Goal: Use online tool/utility: Use online tool/utility

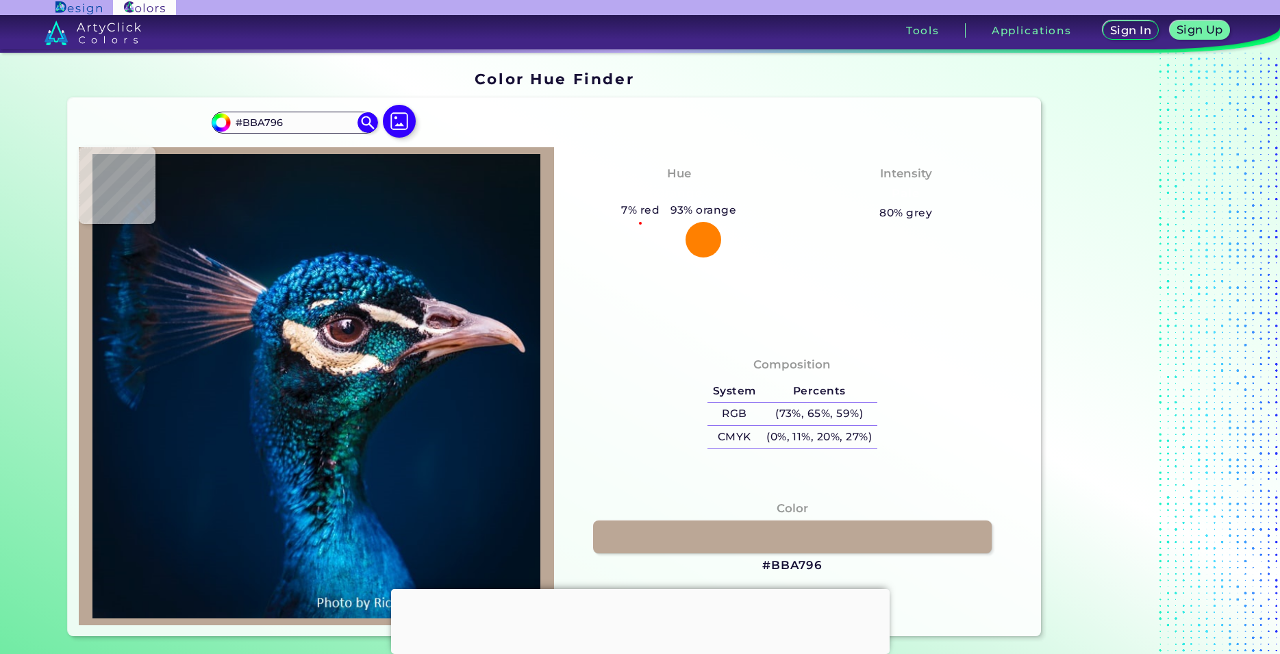
type input "#87786c"
type input "#87786C"
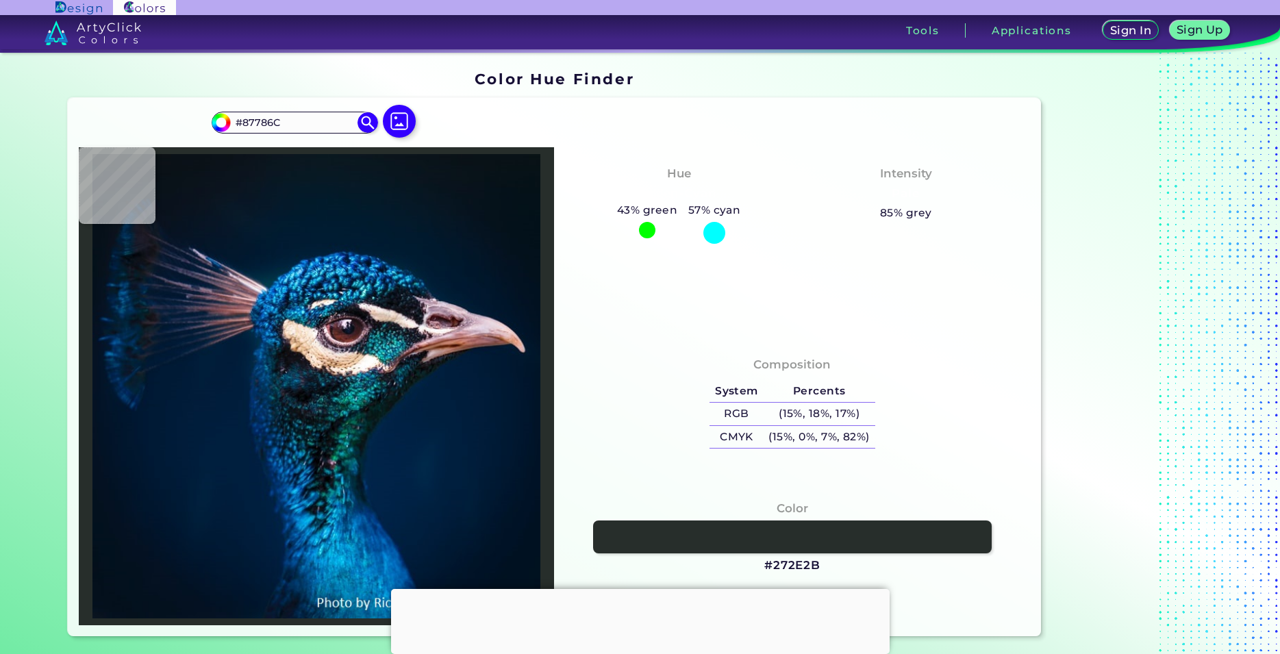
type input "#272e2b"
type input "#272E2B"
type input "#1f2b2b"
type input "#1F2B2B"
type input "#152222"
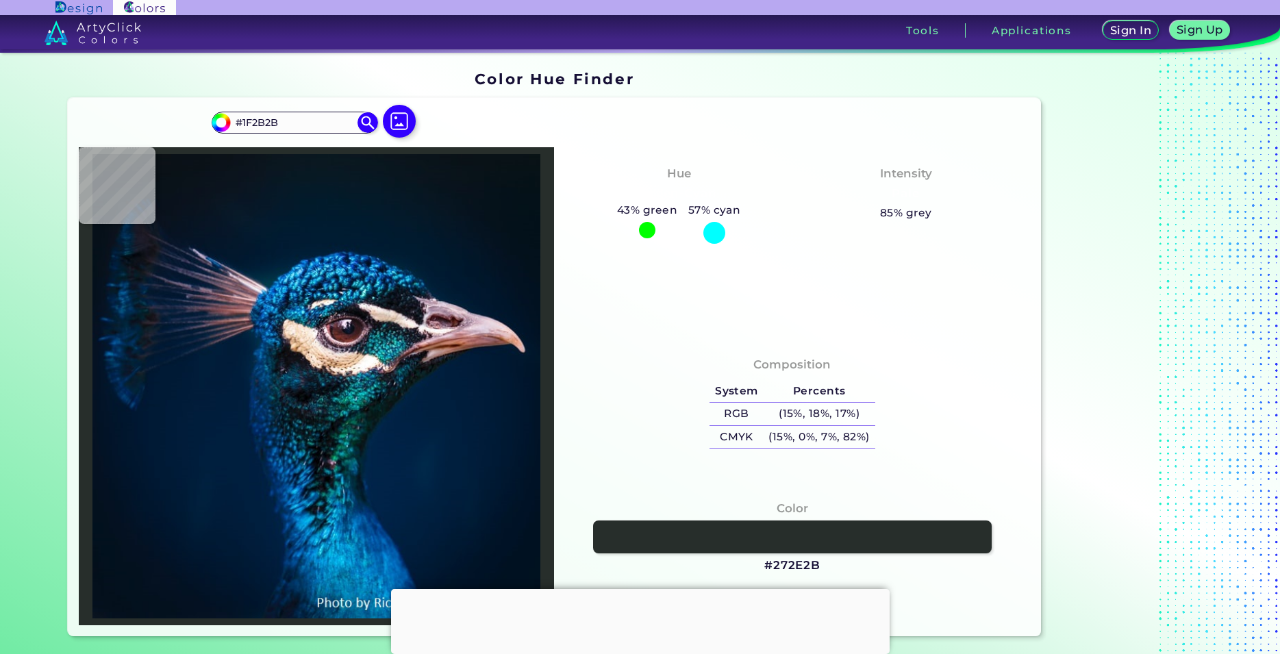
type input "#152222"
type input "#161e21"
type input "#161E21"
type input "#1a1c21"
type input "#1A1C21"
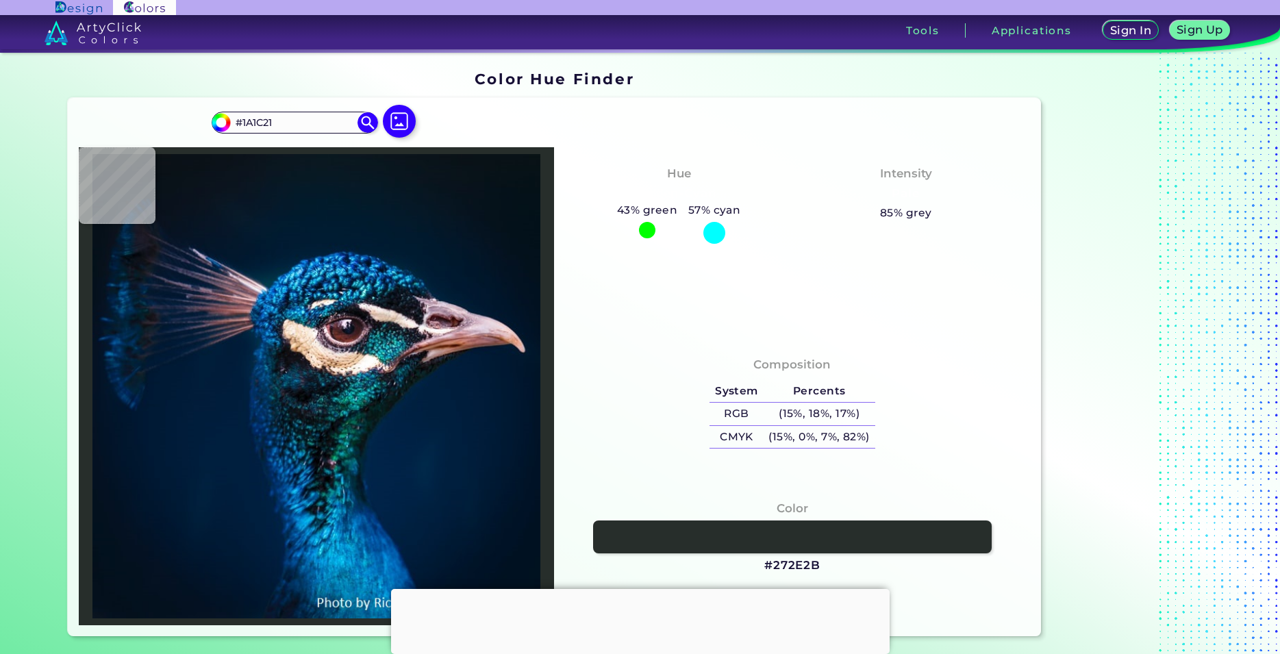
type input "#1e2024"
type input "#1E2024"
type input "#1a1f22"
type input "#1A1F22"
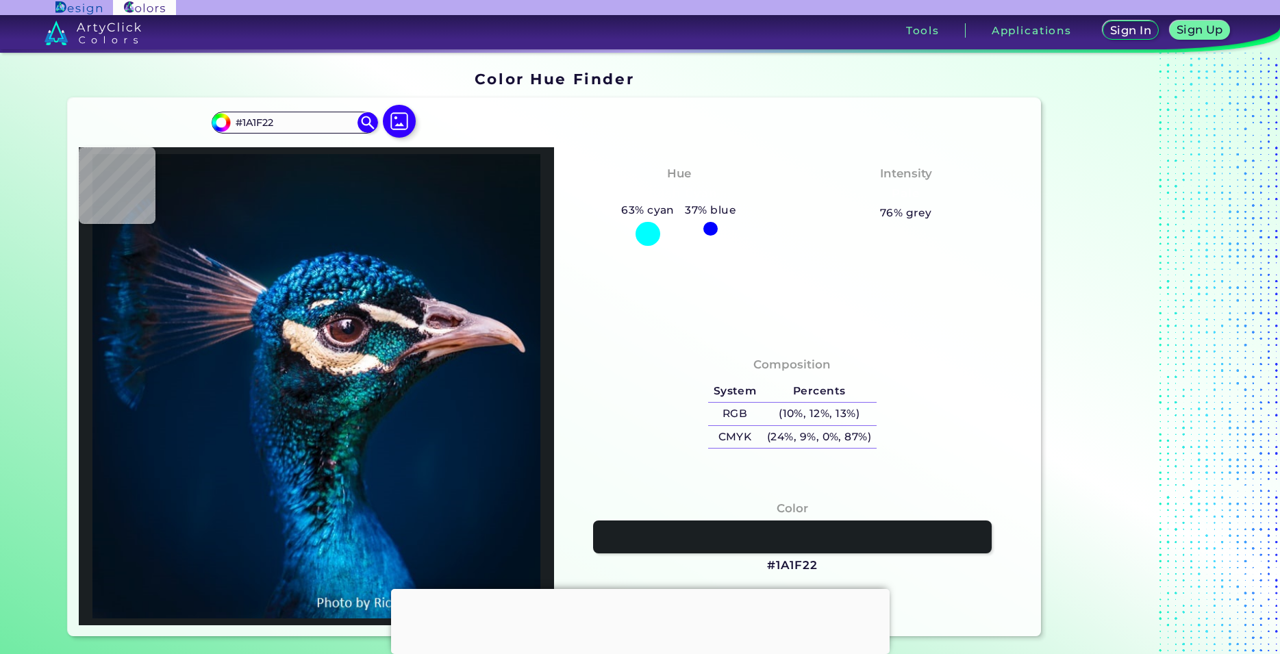
type input "#111619"
type input "#0c151a"
type input "#0C151A"
type input "#0a1c21"
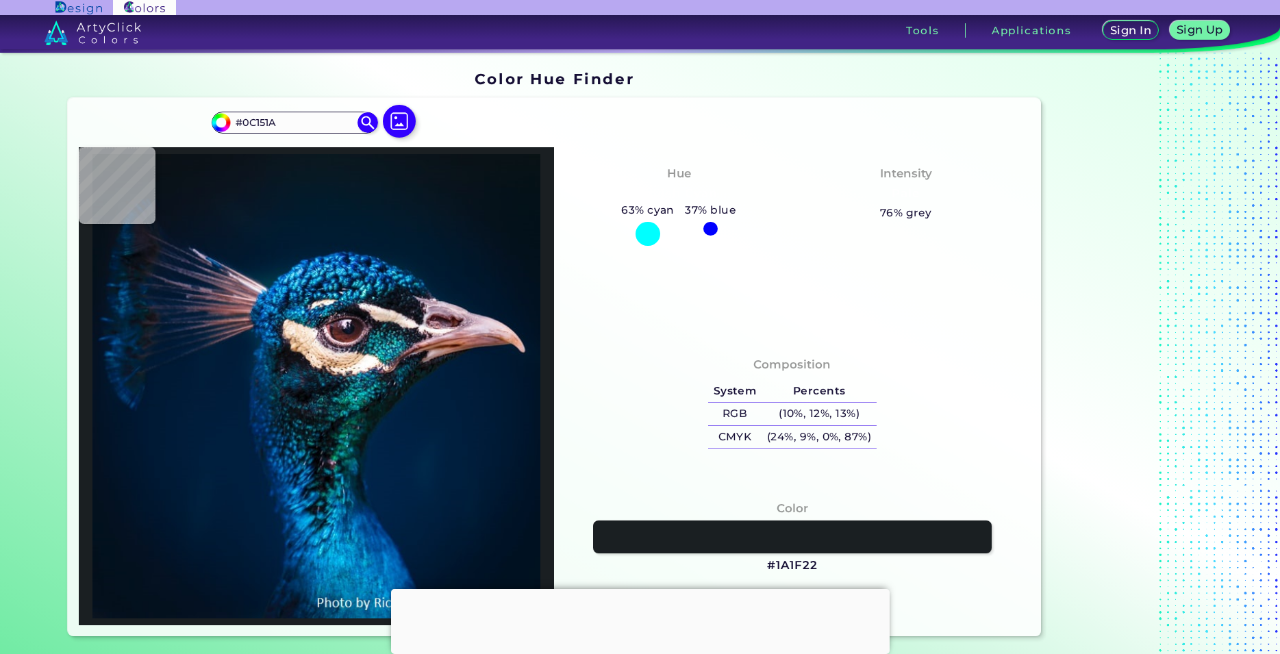
type input "#0A1C21"
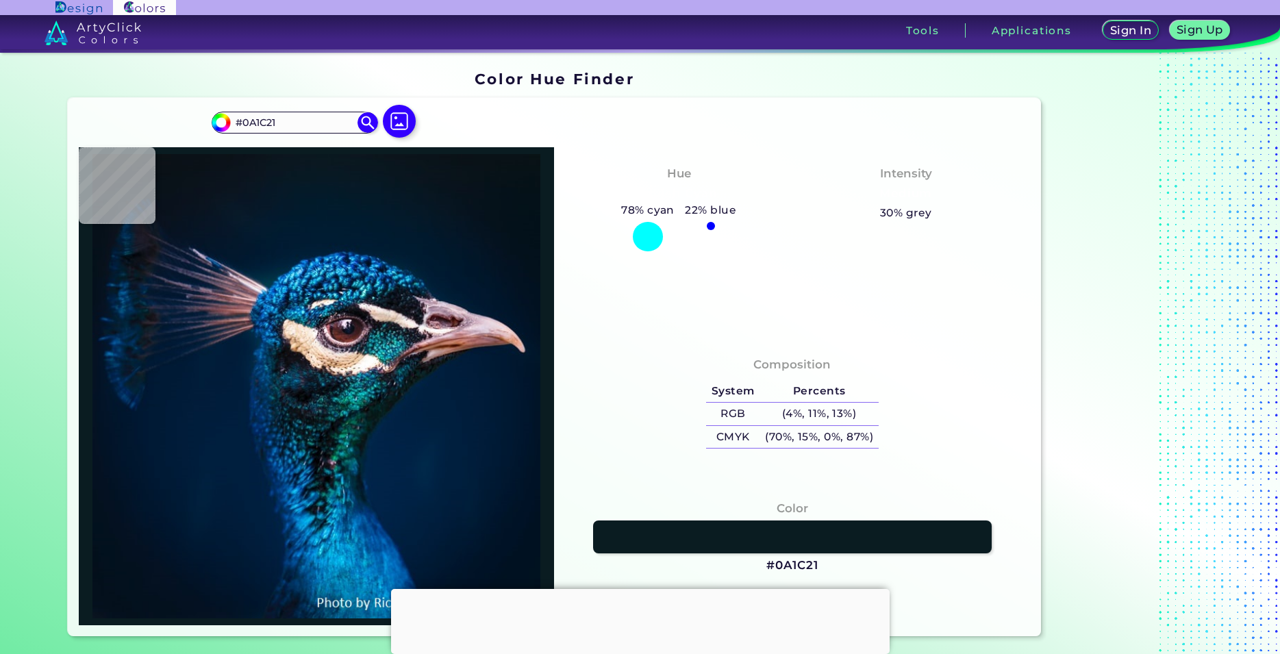
type input "#1e4145"
type input "#1E4145"
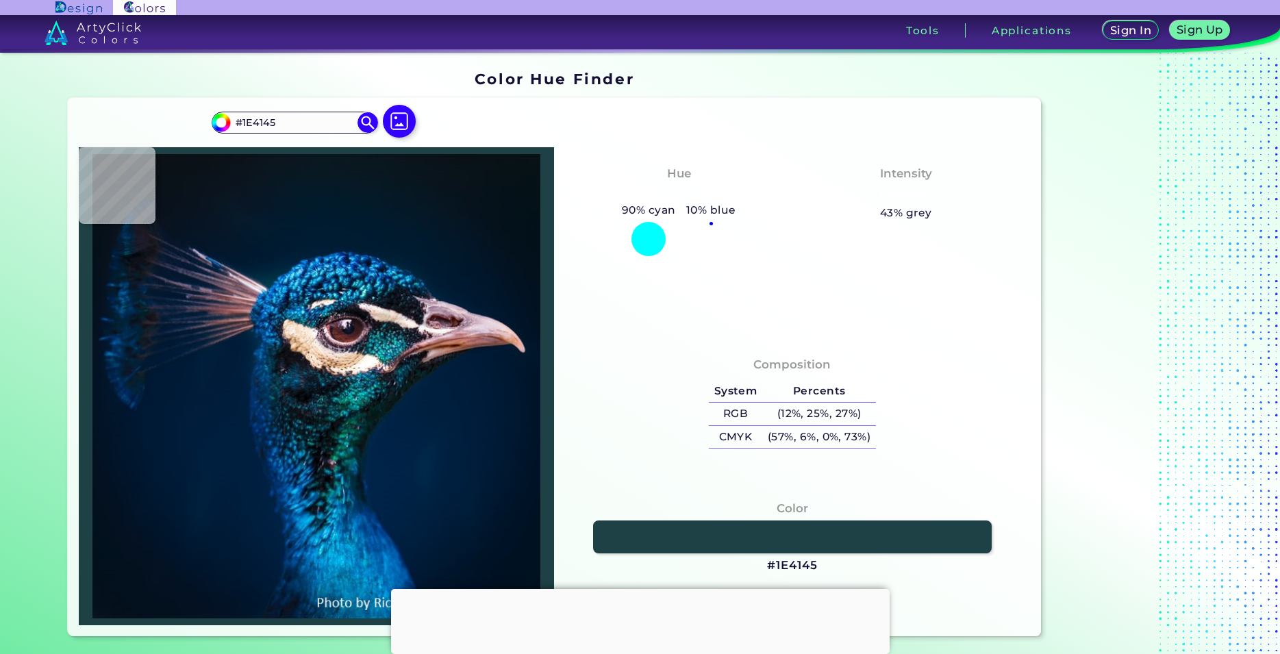
type input "#081e22"
type input "#081E22"
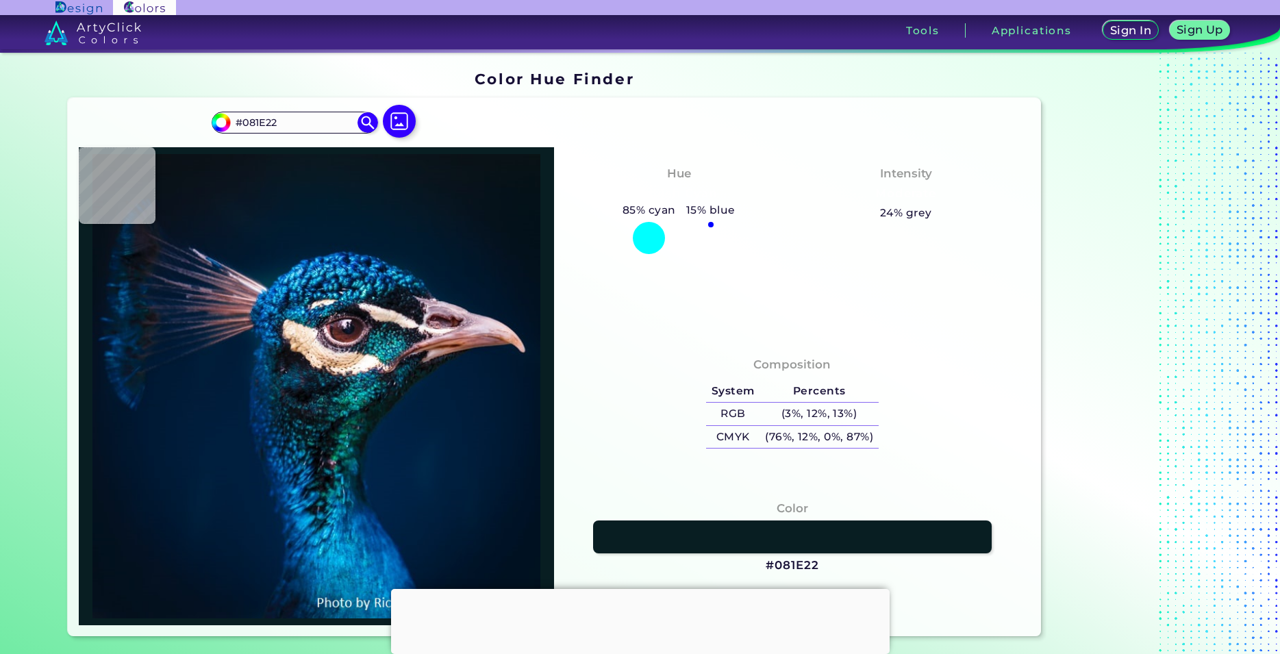
type input "#032126"
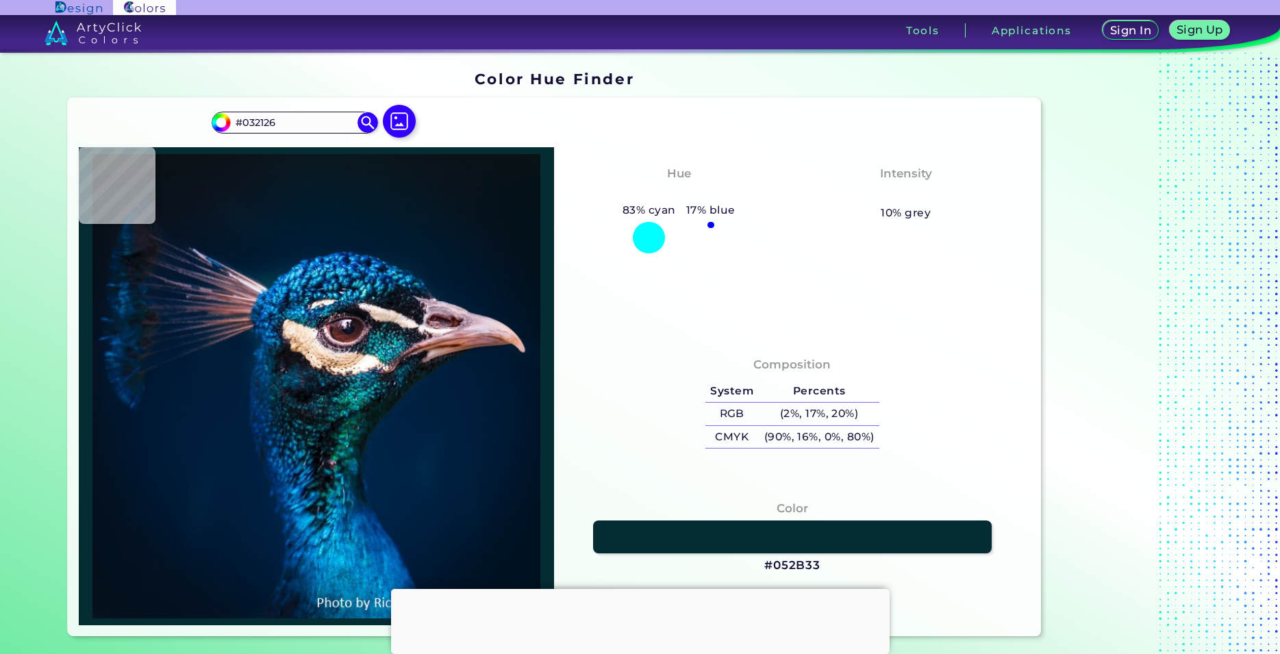
type input "#052b33"
type input "#052B33"
type input "#05222e"
type input "#05222E"
type input "#203d4c"
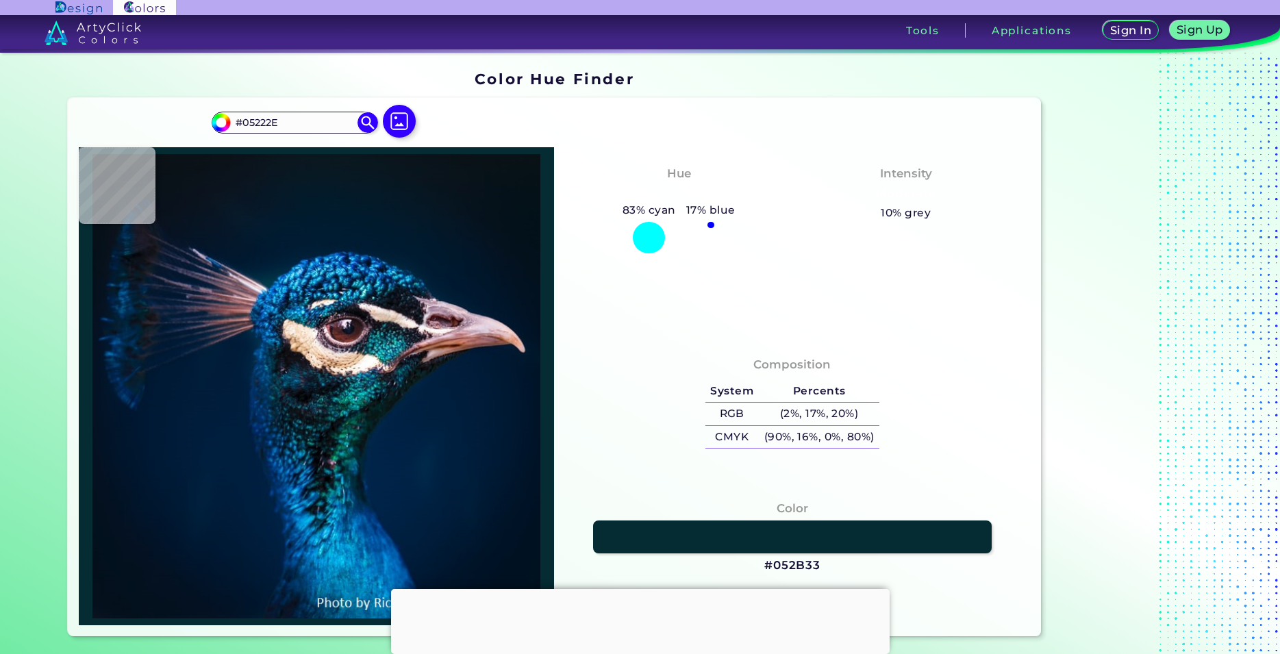
type input "#203D4C"
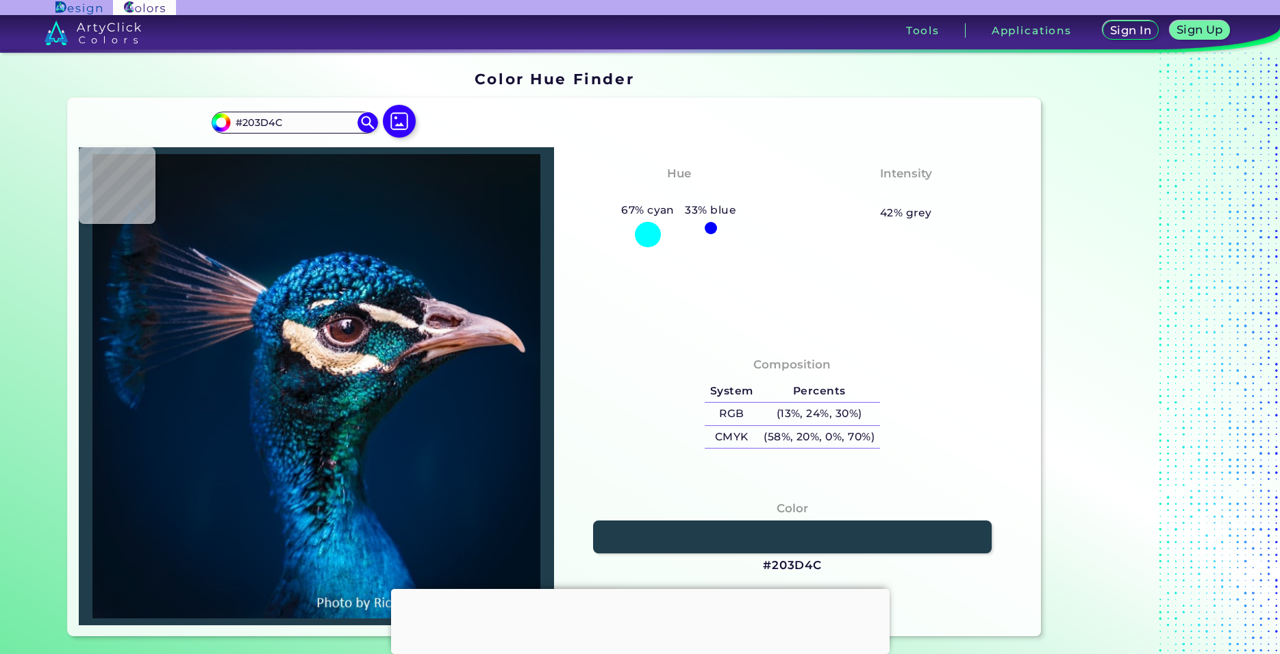
type input "#436675"
type input "#164856"
type input "#24636c"
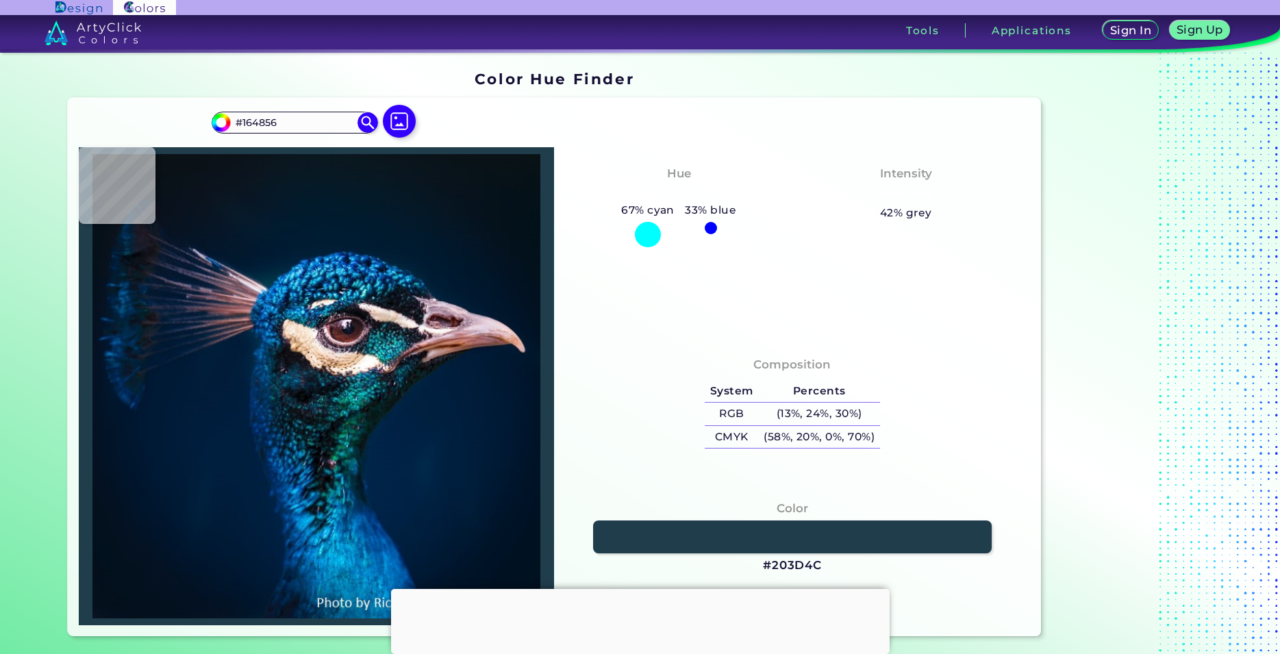
type input "#24636C"
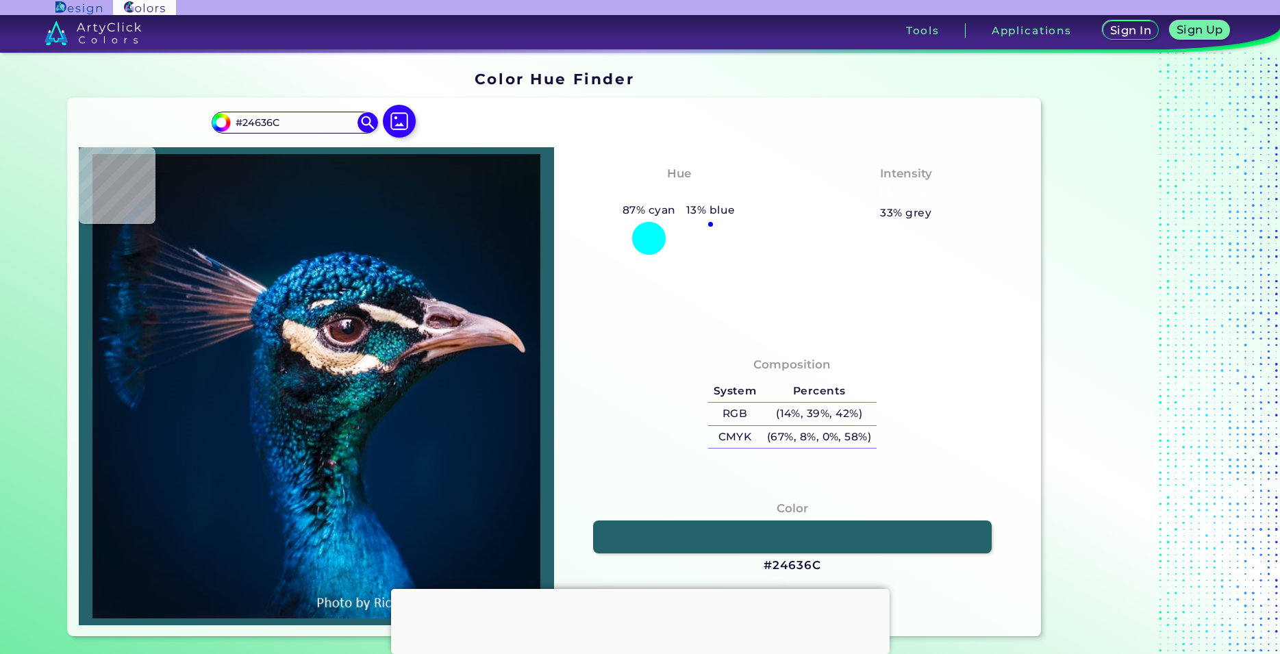
type input "#1e5a5f"
type input "#1E5A5F"
type input "#245c63"
type input "#245C63"
type input "#003136"
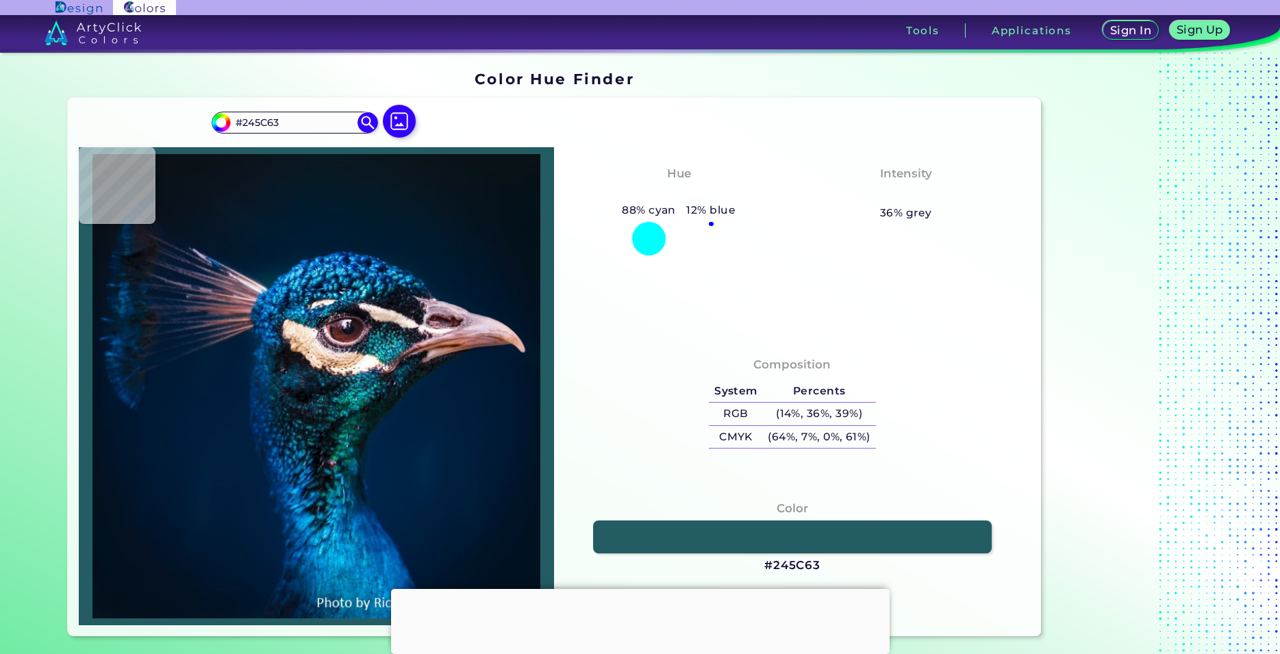
type input "#003136"
type input "#013a3f"
type input "#013A3F"
type input "#03444d"
type input "#03444D"
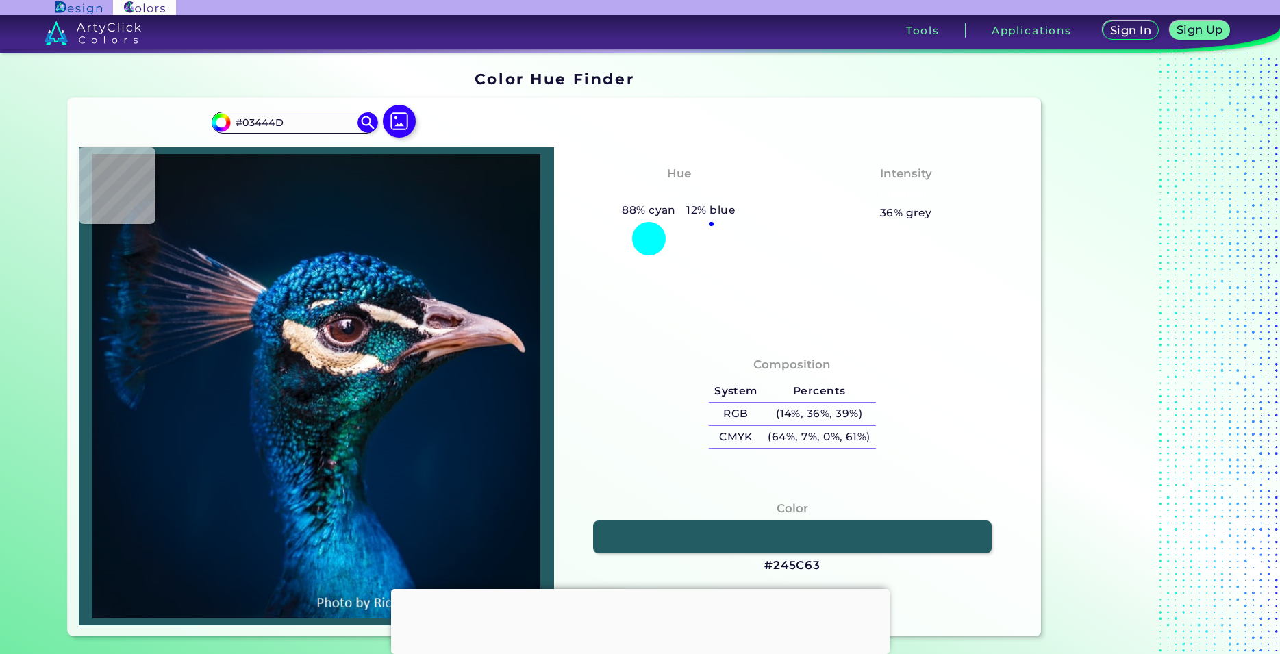
type input "#105861"
type input "#10515a"
type input "#10515A"
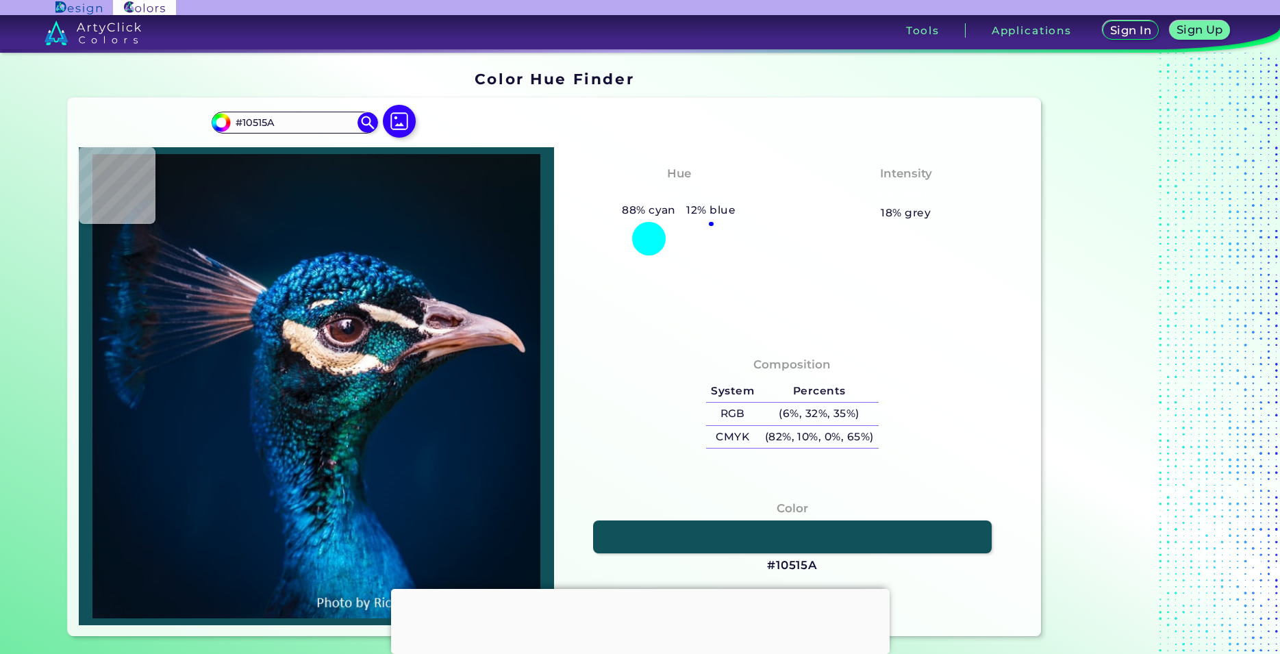
type input "#023940"
type input "#002731"
type input "#001c28"
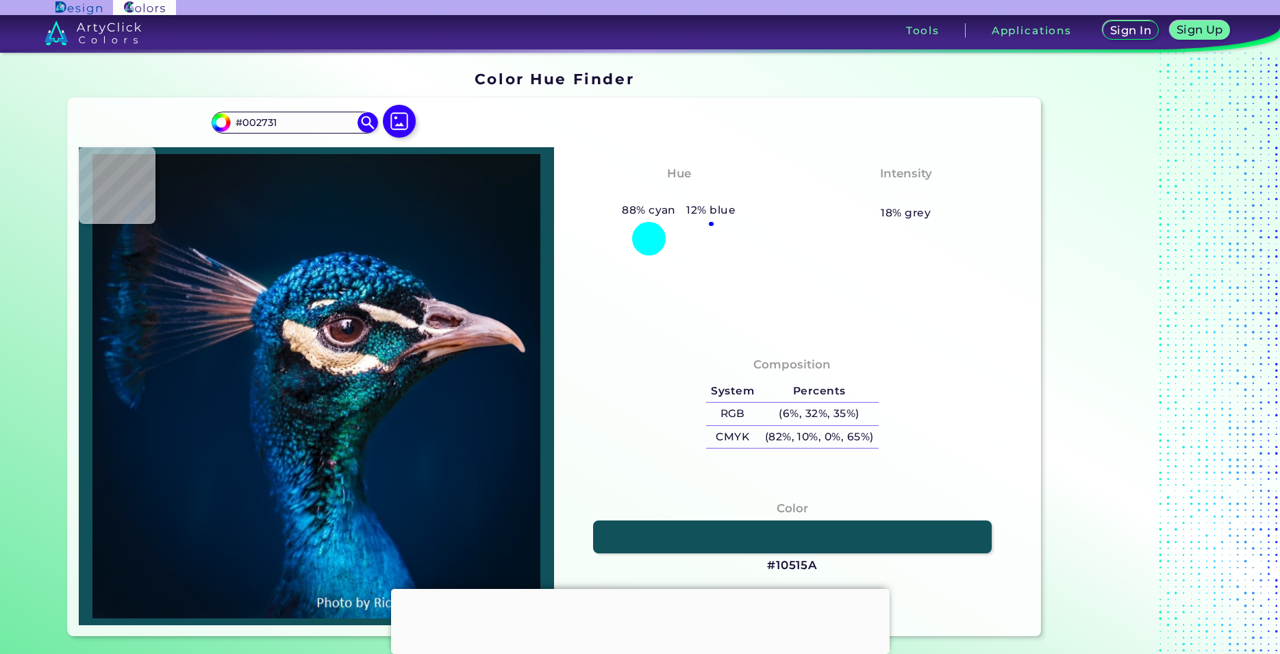
type input "#001C28"
type input "#294c5f"
type input "#294C5F"
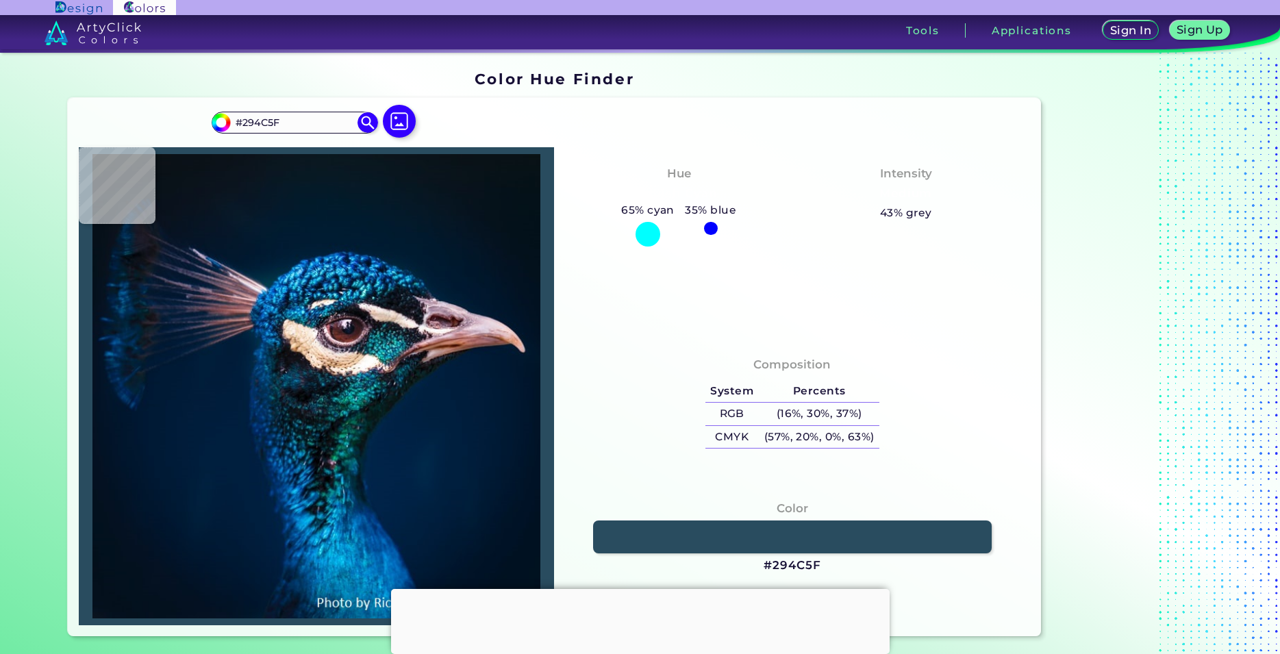
type input "#2e5c65"
type input "#2E5C65"
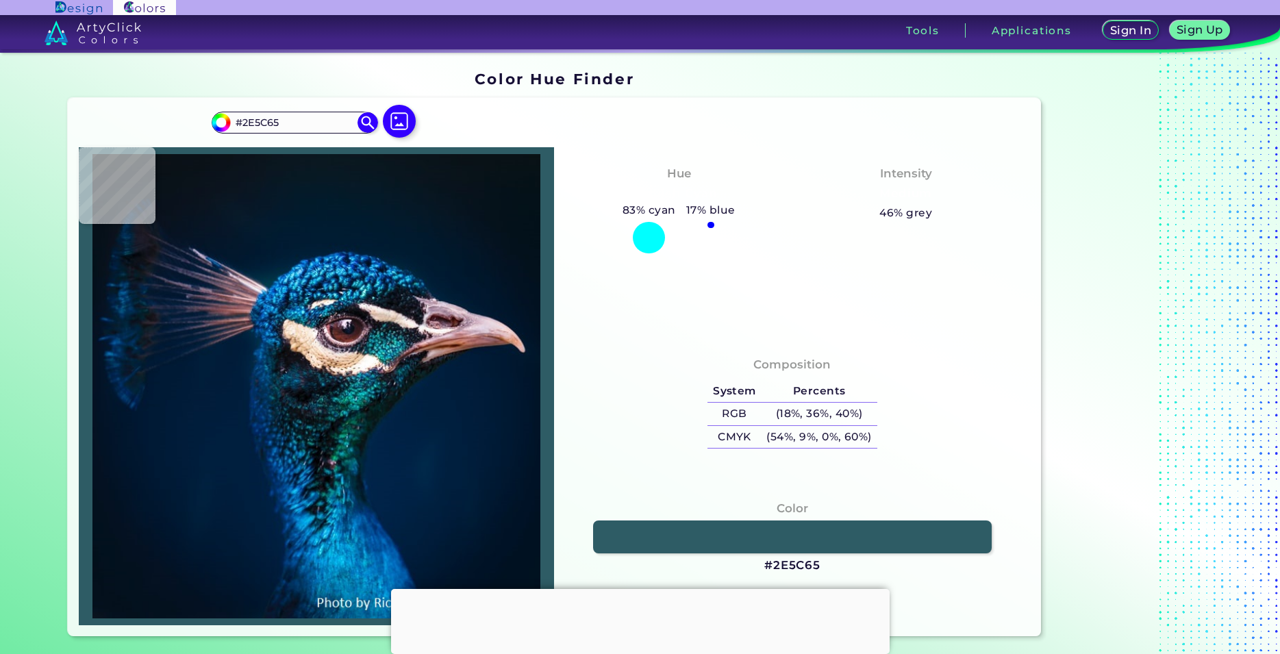
type input "#337477"
type input "#177170"
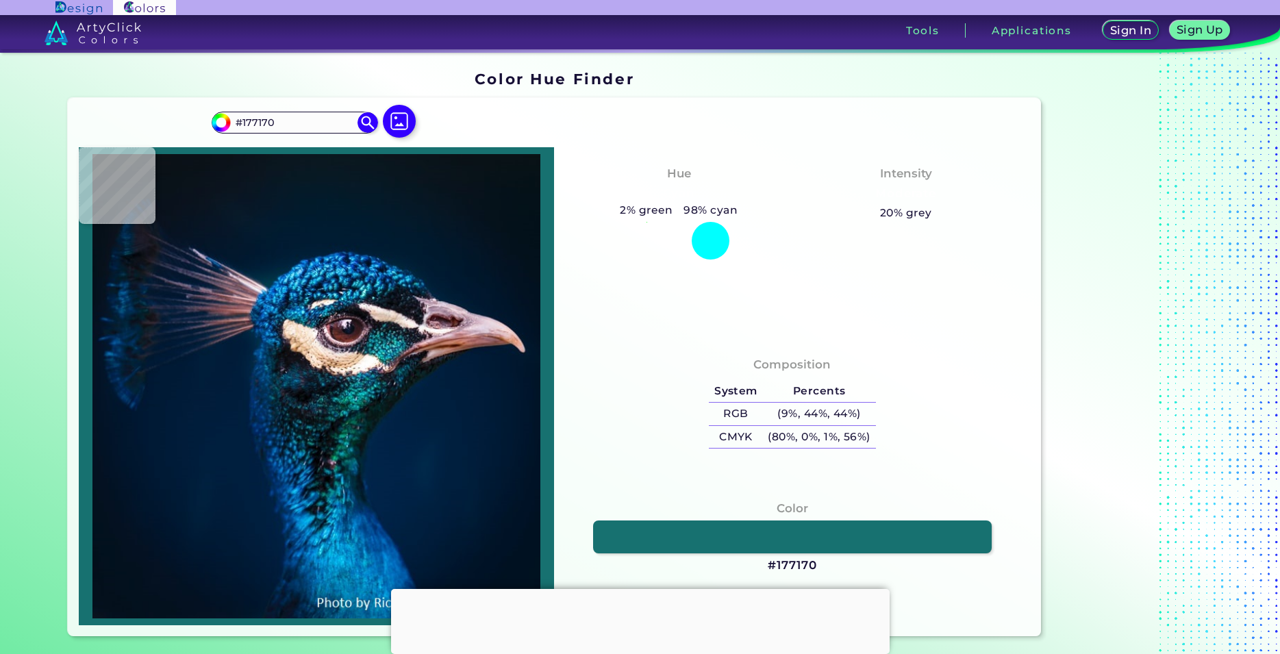
type input "#046365"
type input "#016c78"
type input "#016C78"
type input "#067386"
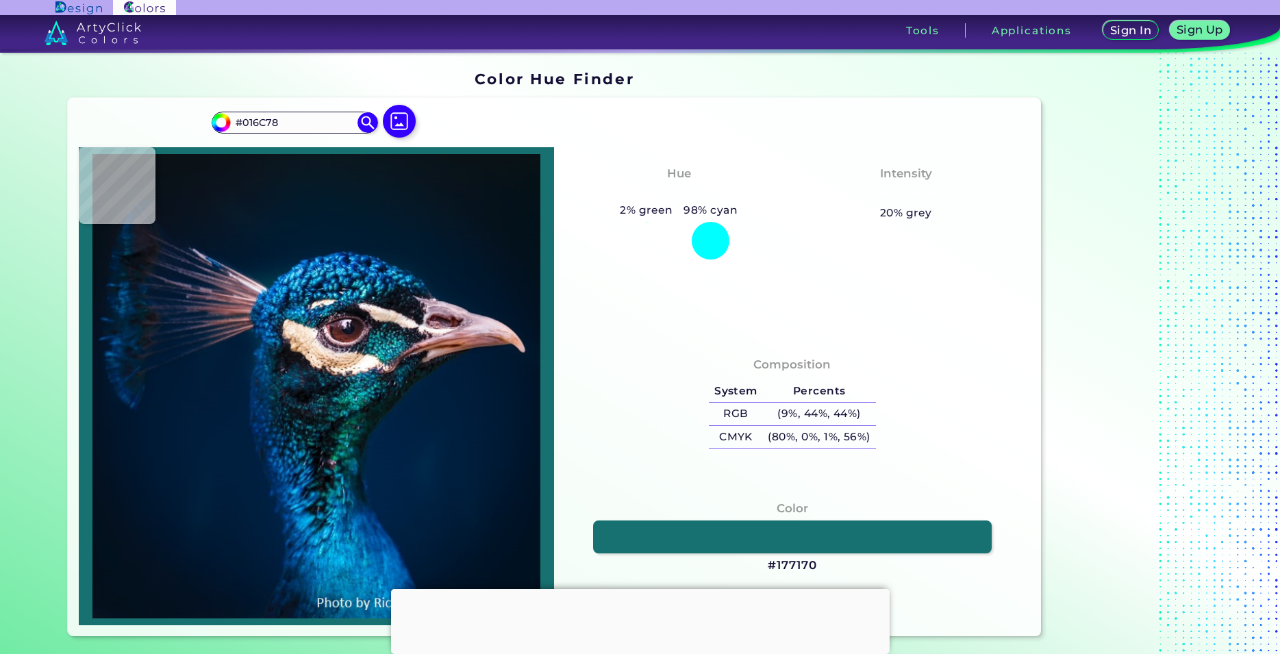
type input "#067386"
type input "#02687d"
type input "#02687D"
type input "#00657a"
type input "#00657A"
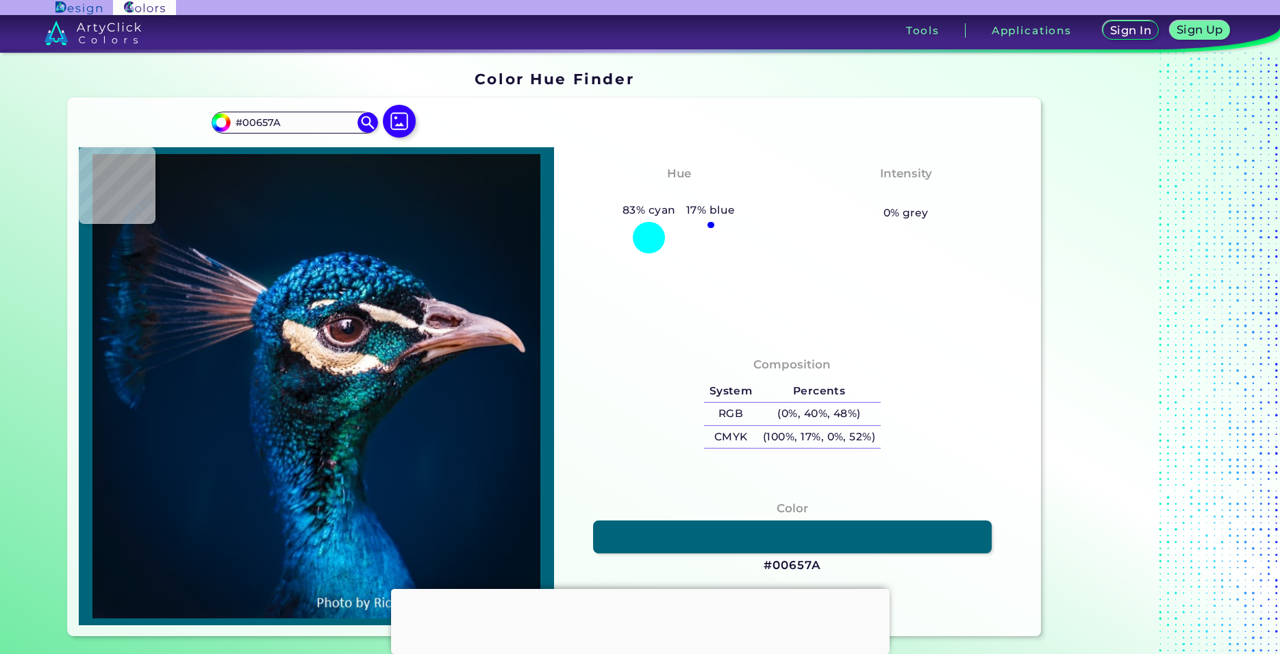
type input "#1e8d9d"
type input "#1E8D9D"
type input "#3aaeb7"
type input "#3AAEB7"
type input "#88f0f6"
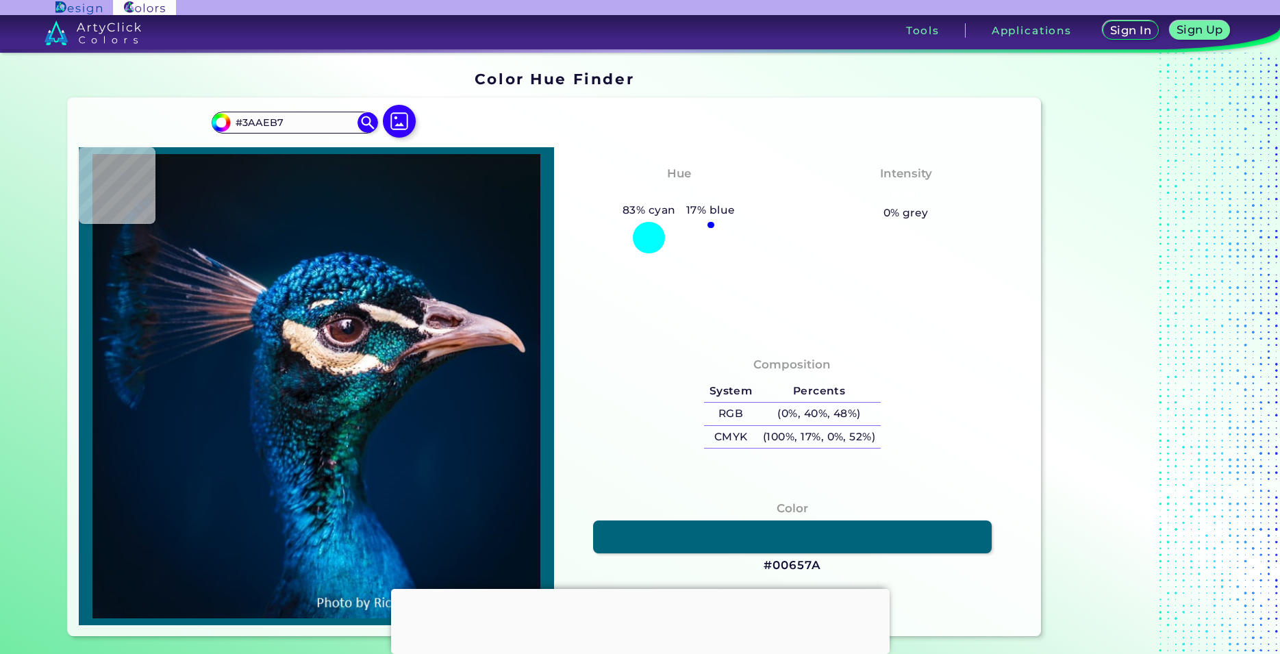
type input "#88F0F6"
type input "#4db1bb"
type input "#4DB1BB"
type input "#00697d"
type input "#00697D"
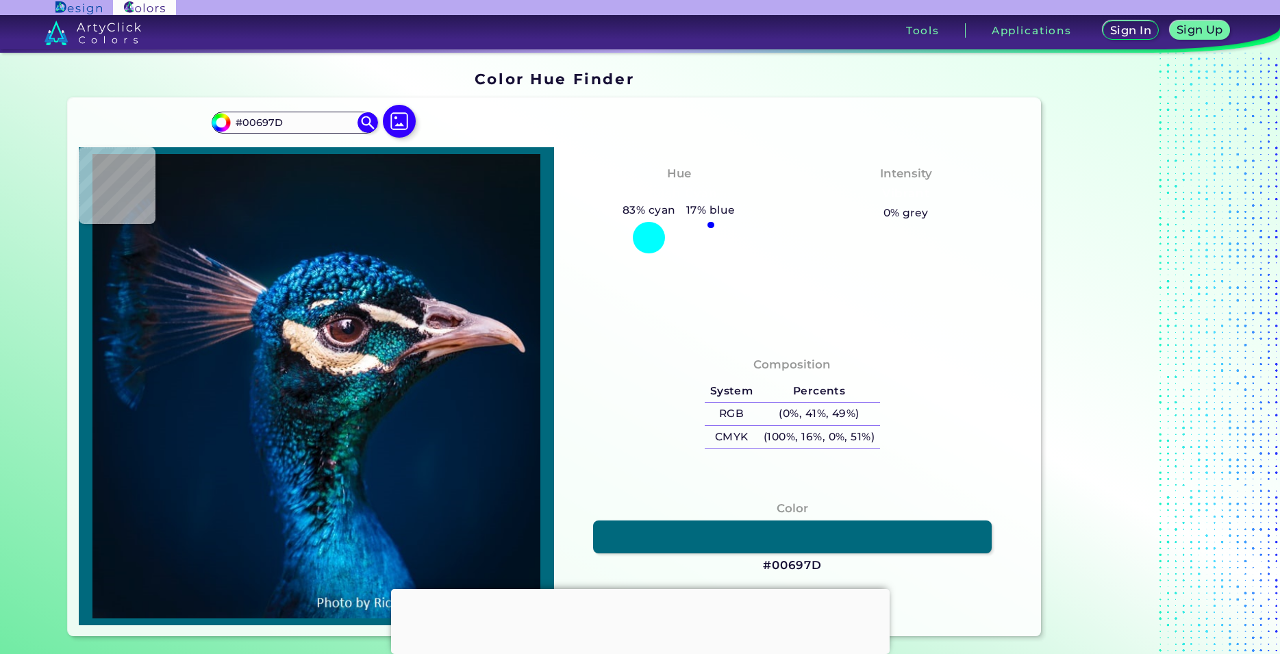
type input "#49b7d1"
type input "#49B7D1"
type input "#004564"
type input "#13617b"
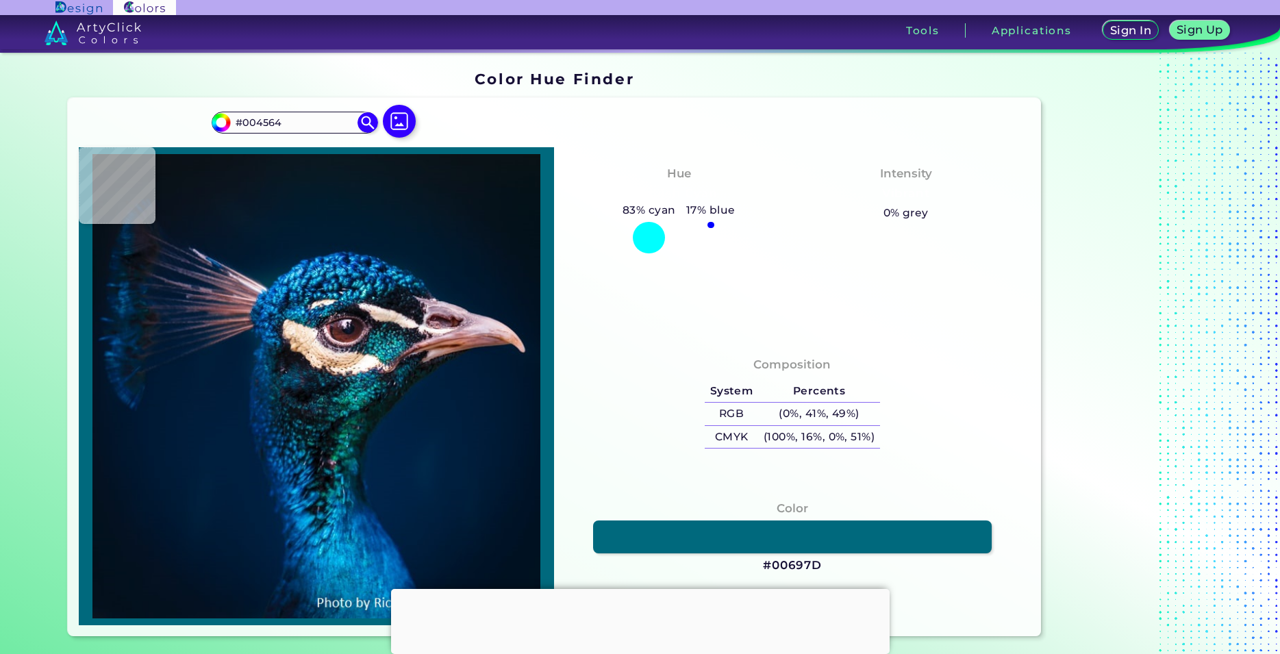
type input "#13617B"
type input "#2b7683"
type input "#2B7683"
type input "#186d74"
type input "#186D74"
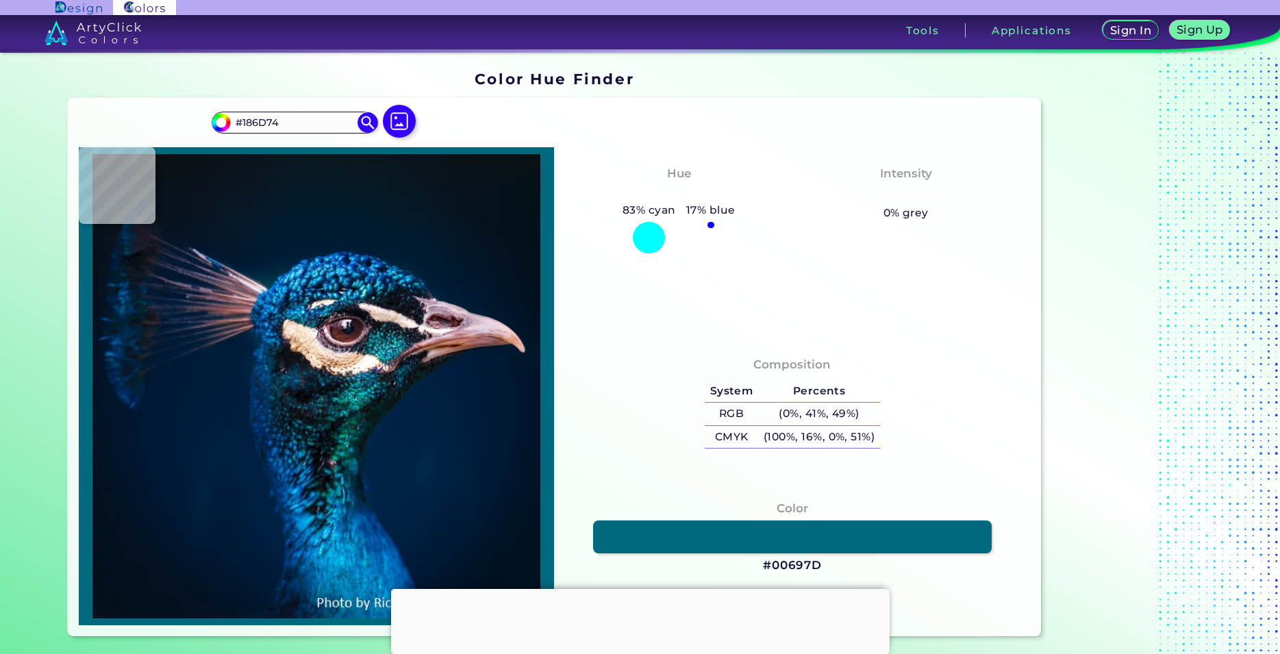
type input "#02707c"
type input "#02707C"
type input "#15b9b6"
type input "#15B9B6"
type input "#20c6c0"
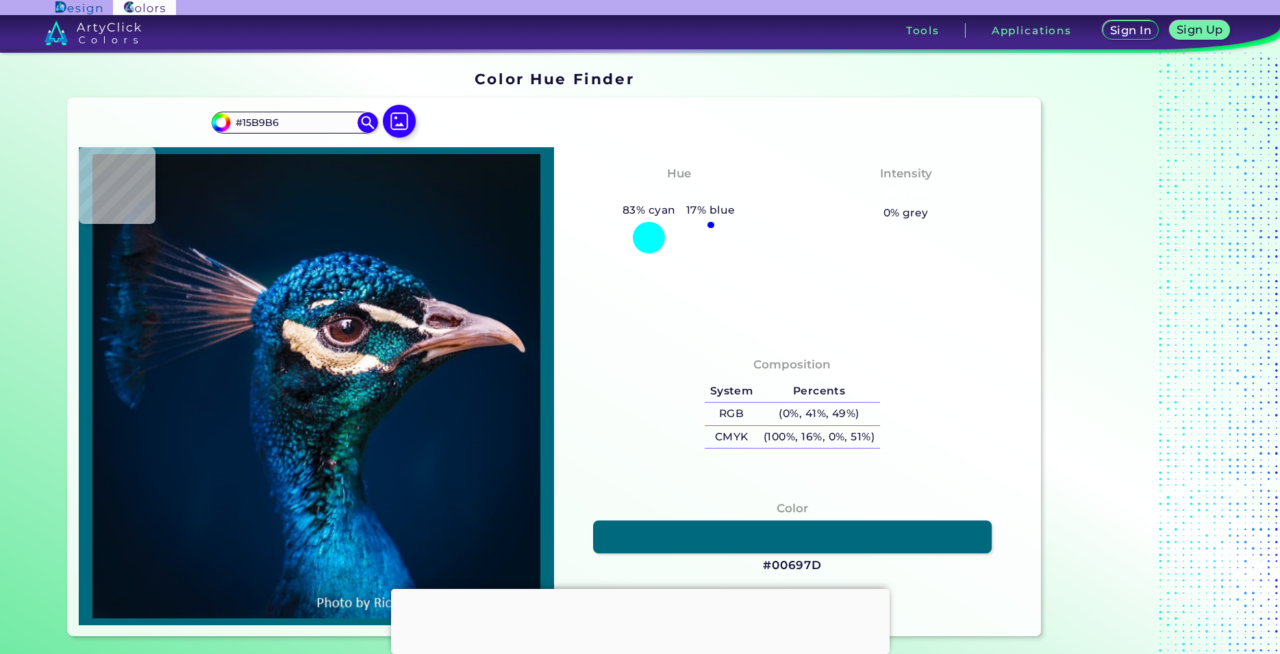
type input "#20C6C0"
type input "#10aea6"
type input "#10AEA6"
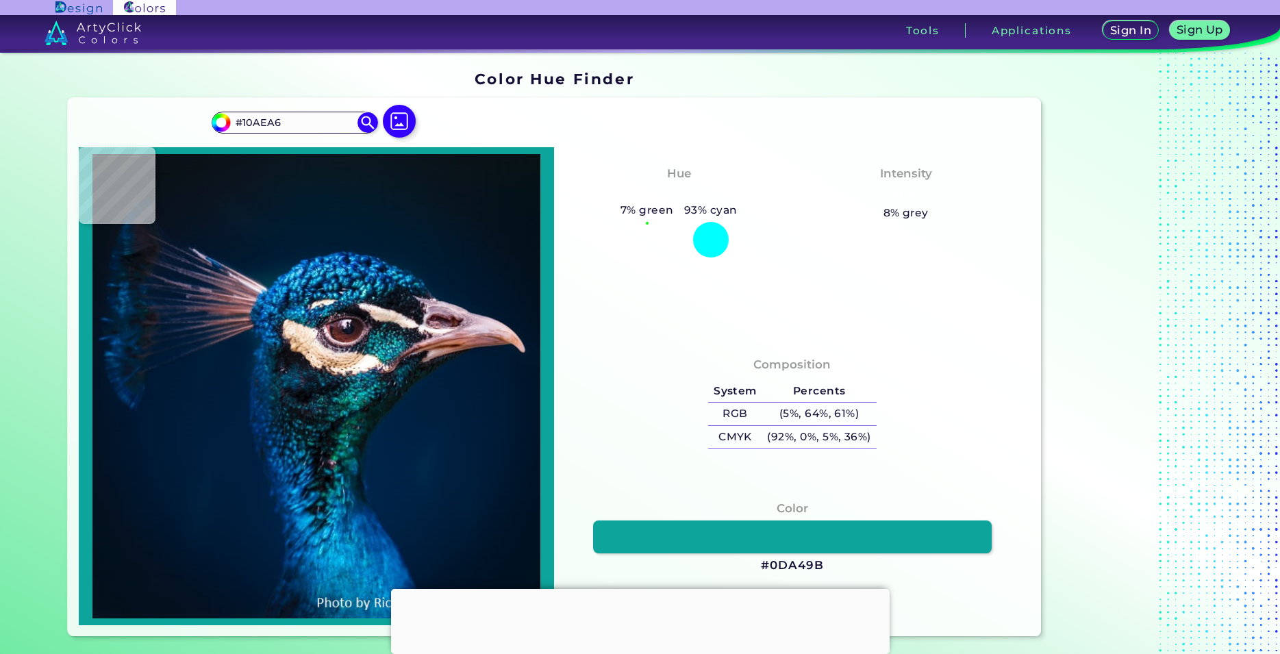
type input "#0da49b"
type input "#0DA49B"
type input "#34b6b1"
type input "#34B6B1"
type input "#5eb7a7"
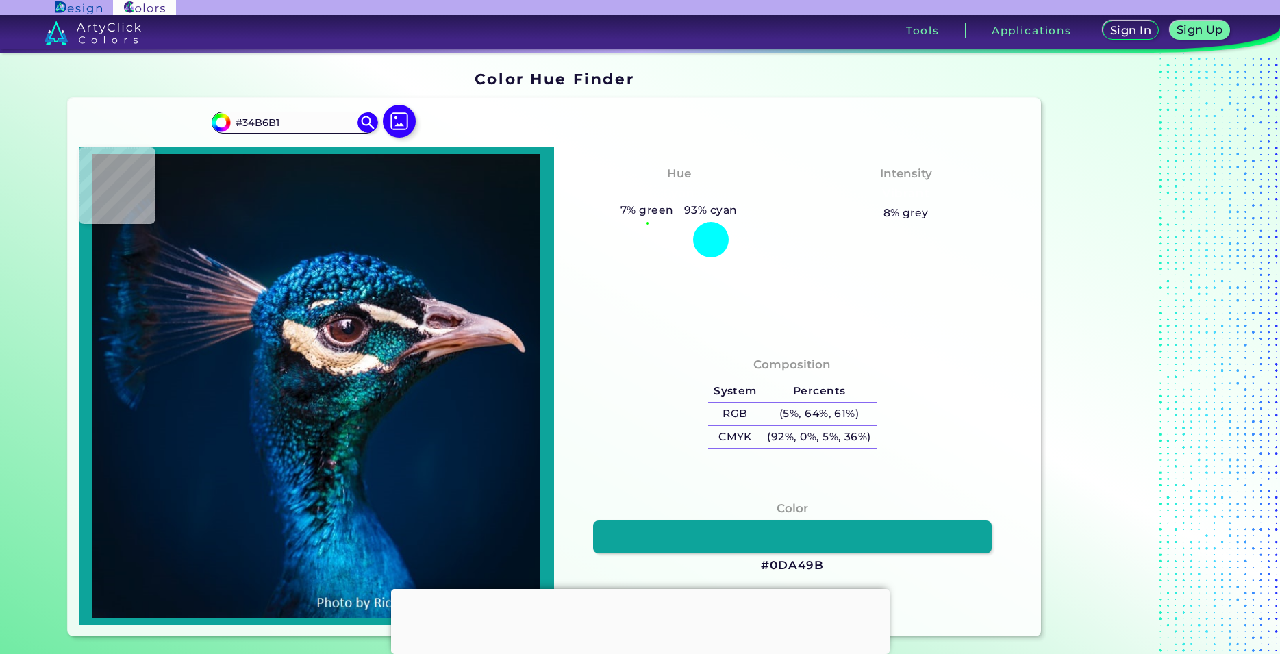
type input "#5EB7A7"
type input "#89bba9"
type input "#89BBA9"
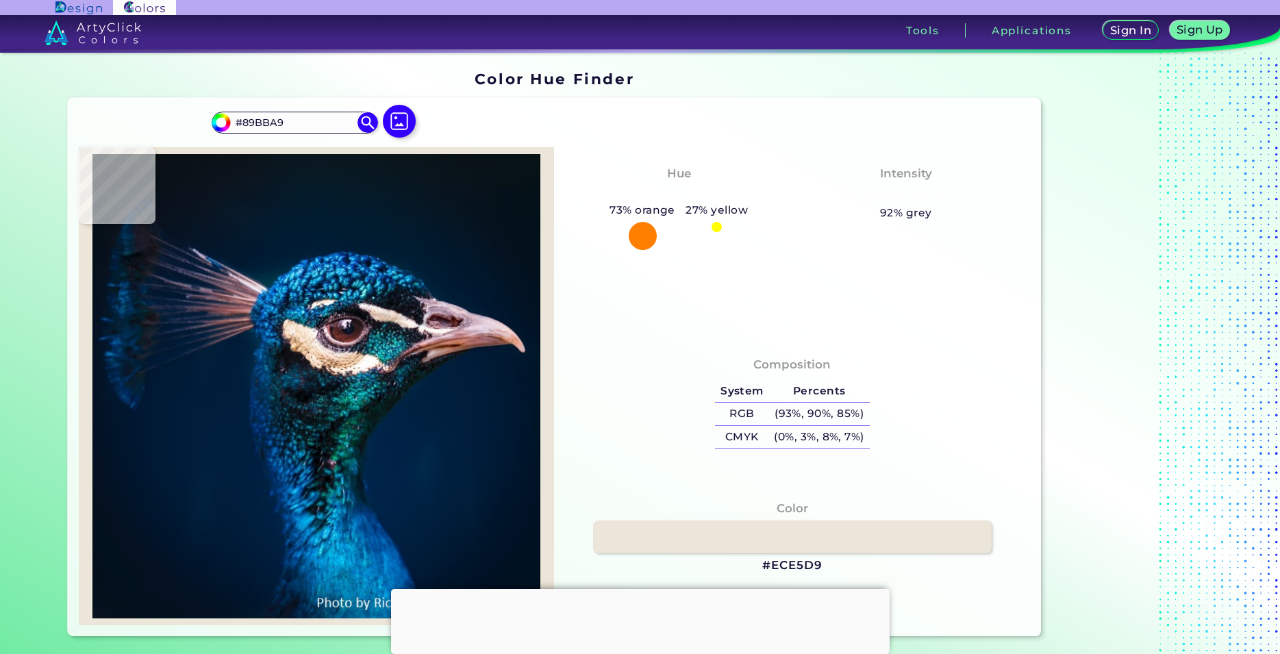
type input "#ece5d9"
type input "#ECE5D9"
type input "#fef8f1"
type input "#FEF8F1"
type input "#fdfaf4"
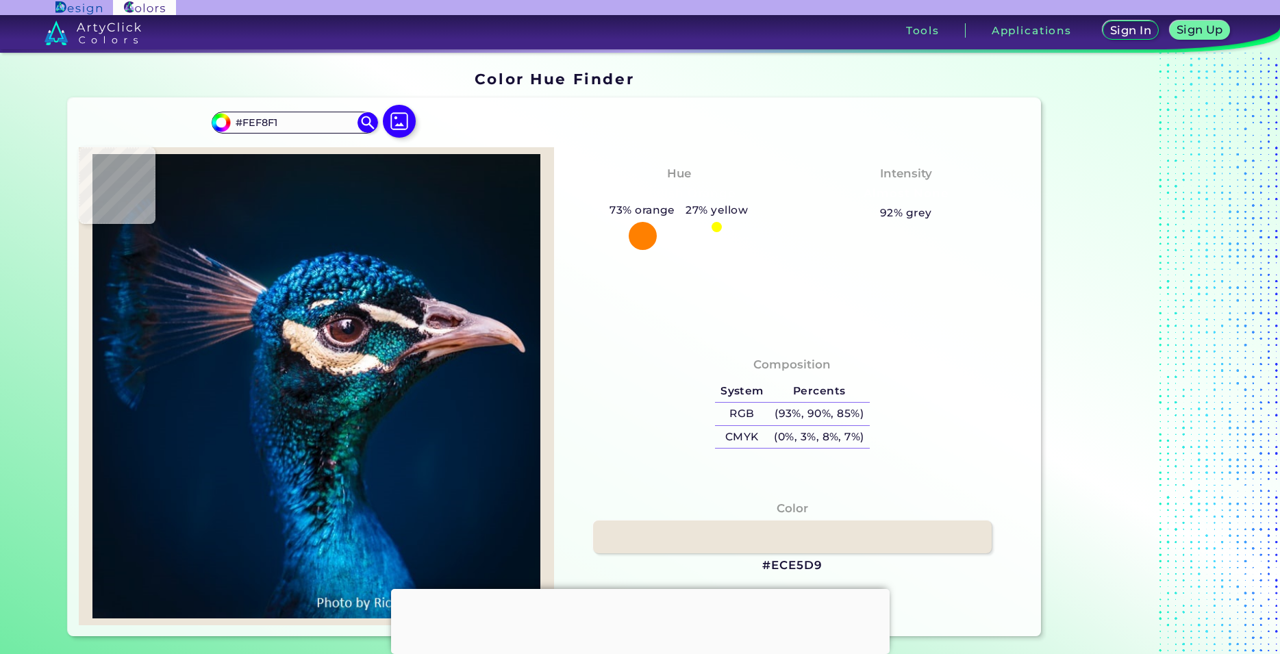
type input "#FDFAF4"
type input "#fdfdfc"
type input "#FDFDFC"
type input "#fdfdfd"
type input "#FDFDFD"
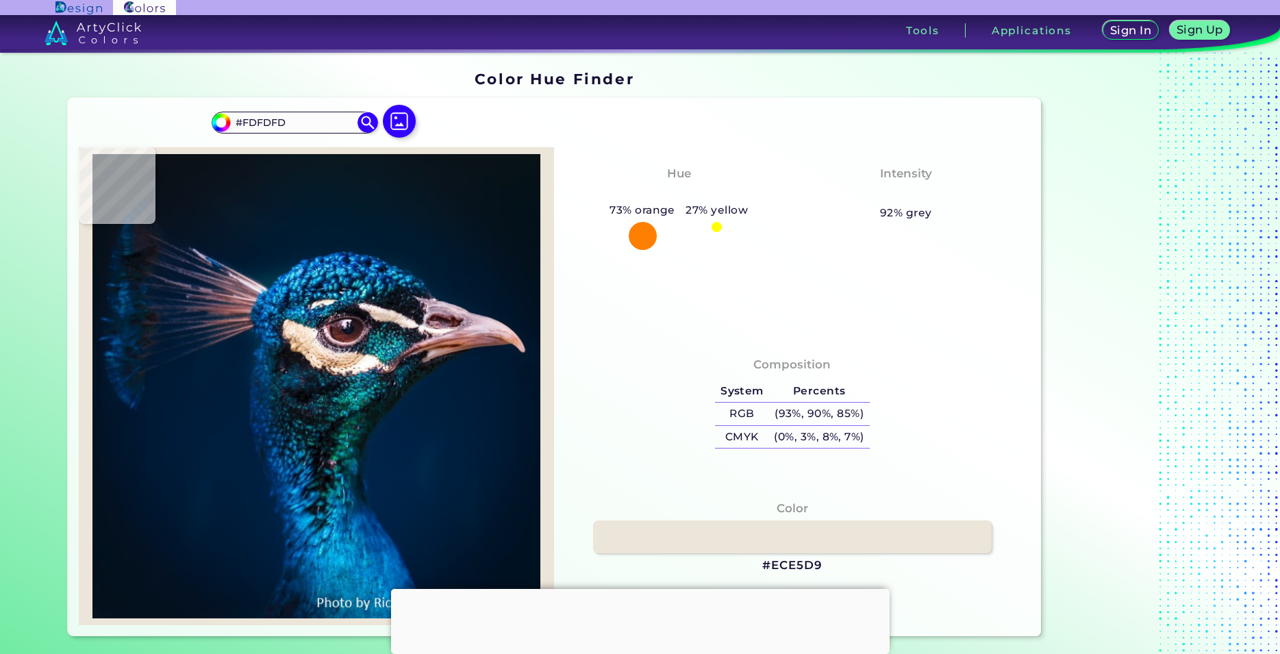
type input "#fcfcfe"
type input "#FCFCFE"
type input "#fffefc"
type input "#FFFEFC"
type input "#fefdfb"
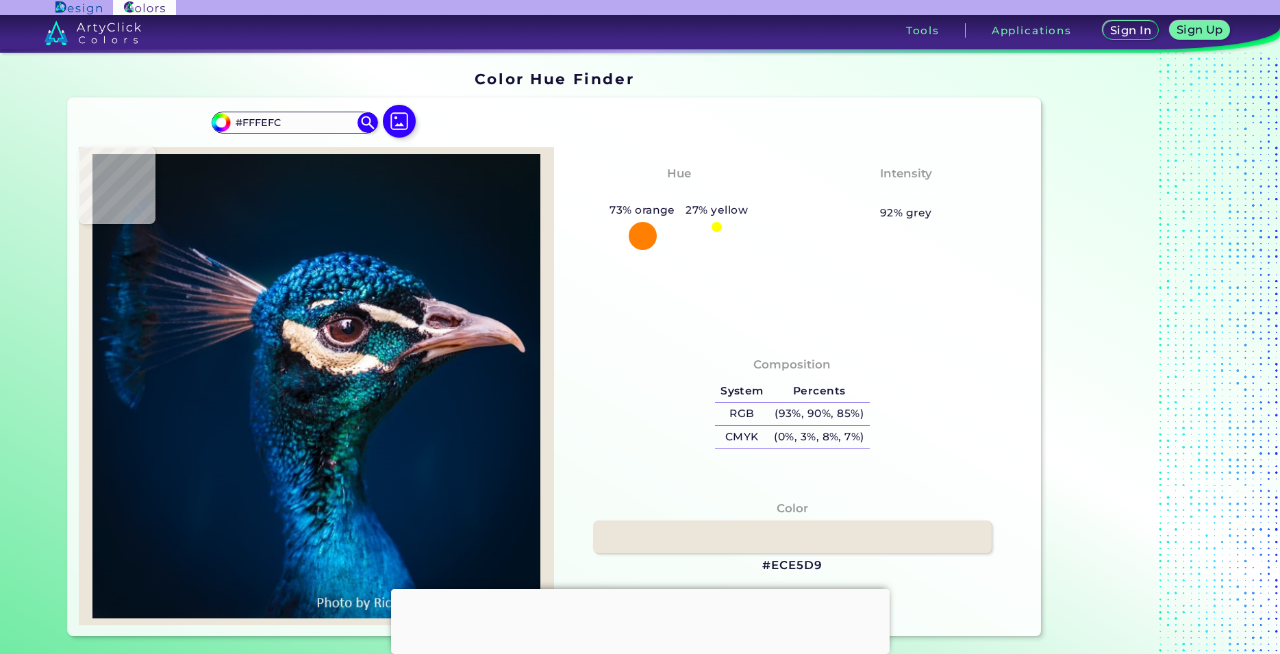
type input "#FEFDFB"
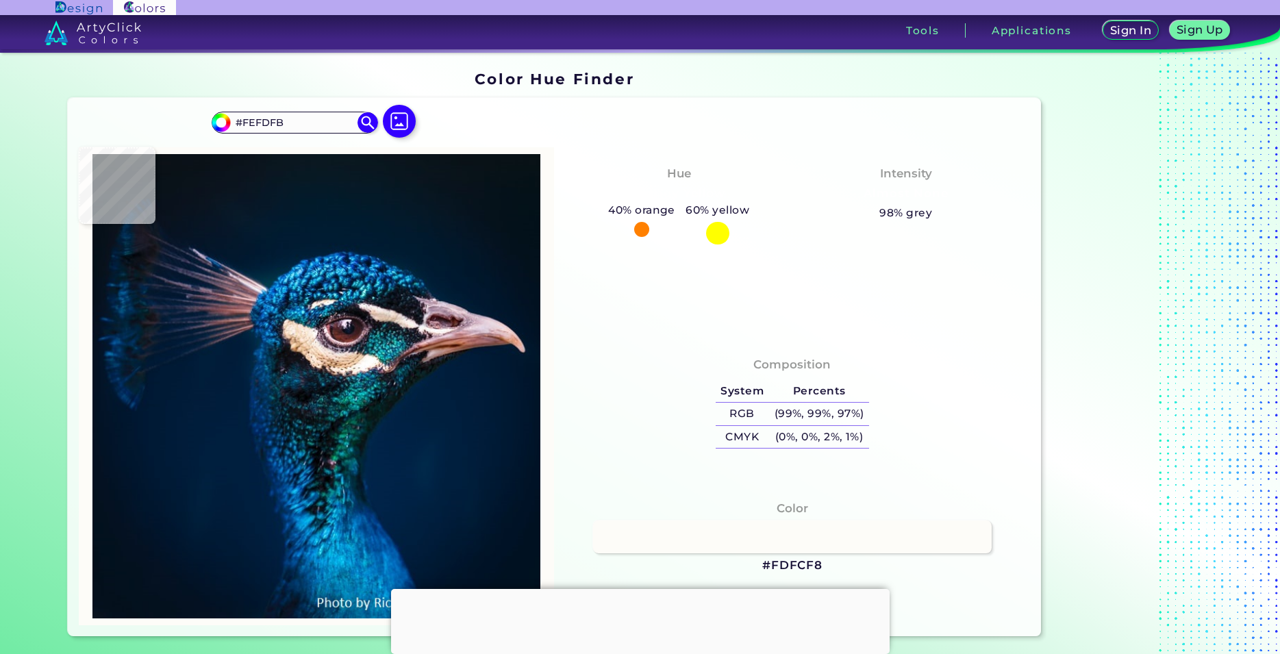
type input "#fdfcf8"
type input "#FDFCF8"
type input "#f9fbf7"
type input "#F9FBF7"
type input "#f7f9f4"
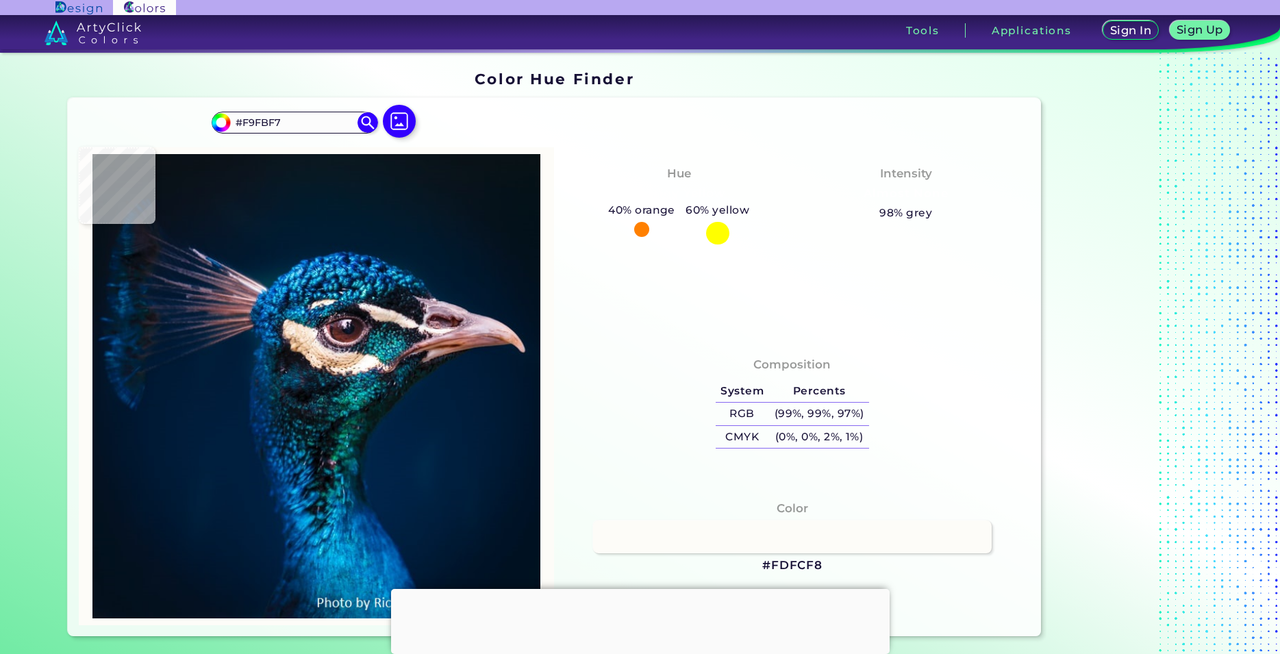
type input "#F7F9F4"
type input "#fbfaf4"
type input "#FBFAF4"
type input "#f8f4ed"
type input "#F8F4ED"
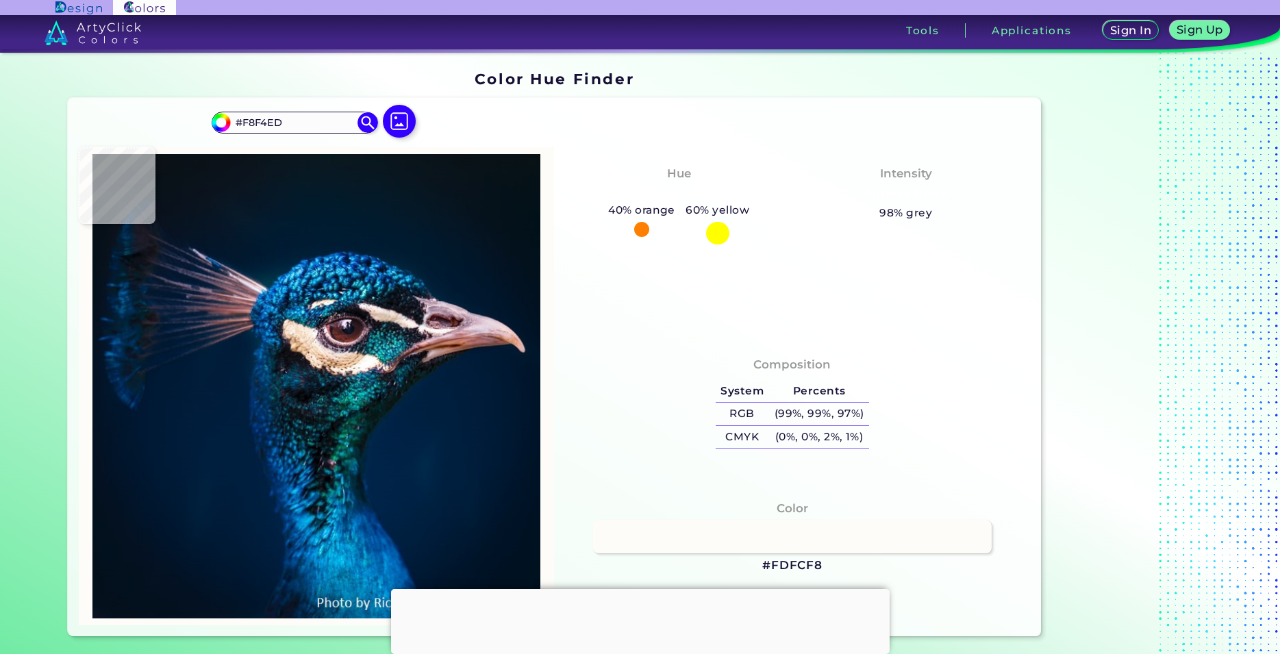
type input "#f5eee5"
type input "#F5EEE5"
type input "#f7efe5"
type input "#F7EFE5"
type input "#fbf2e6"
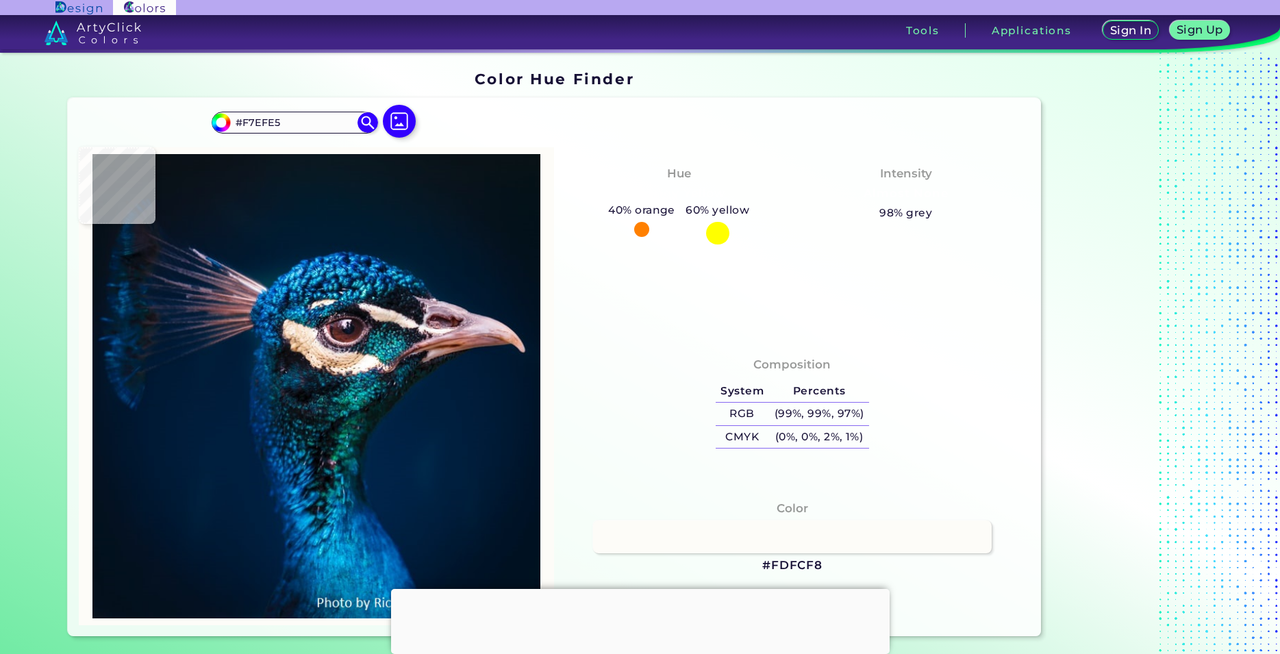
type input "#FBF2E6"
type input "#fbf1e4"
type input "#FBF1E4"
type input "#efdec7"
type input "#EFDEC7"
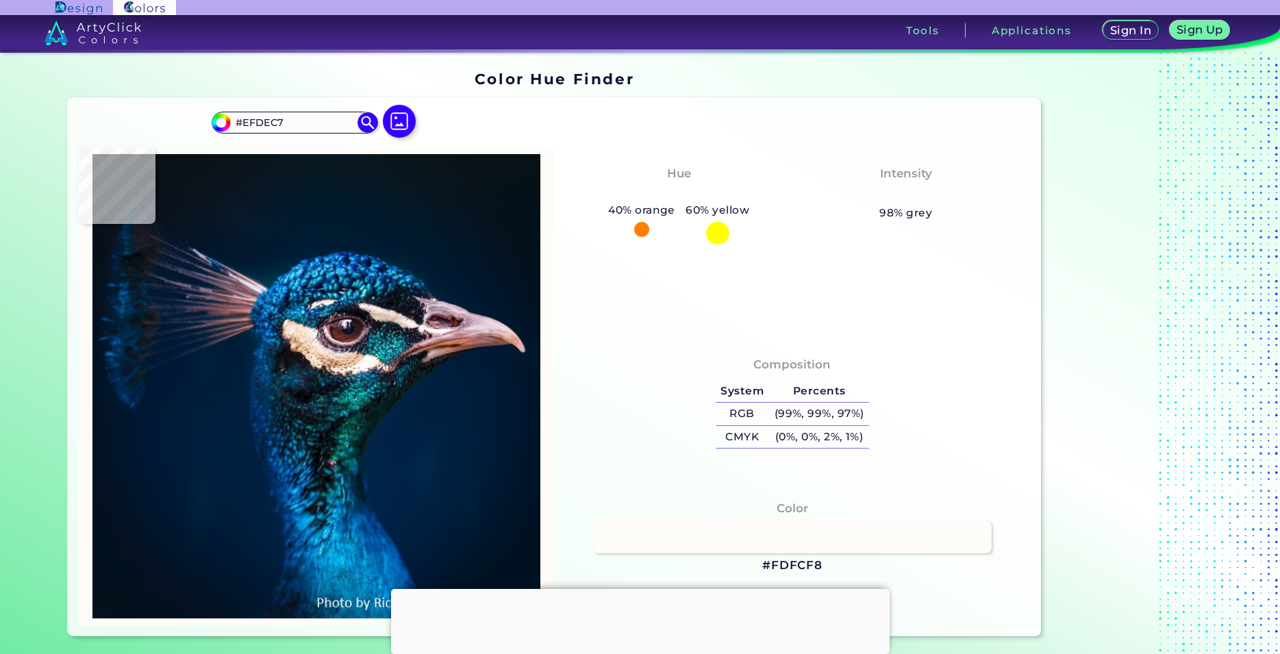
type input "#e8caa7"
type input "#E8CAA7"
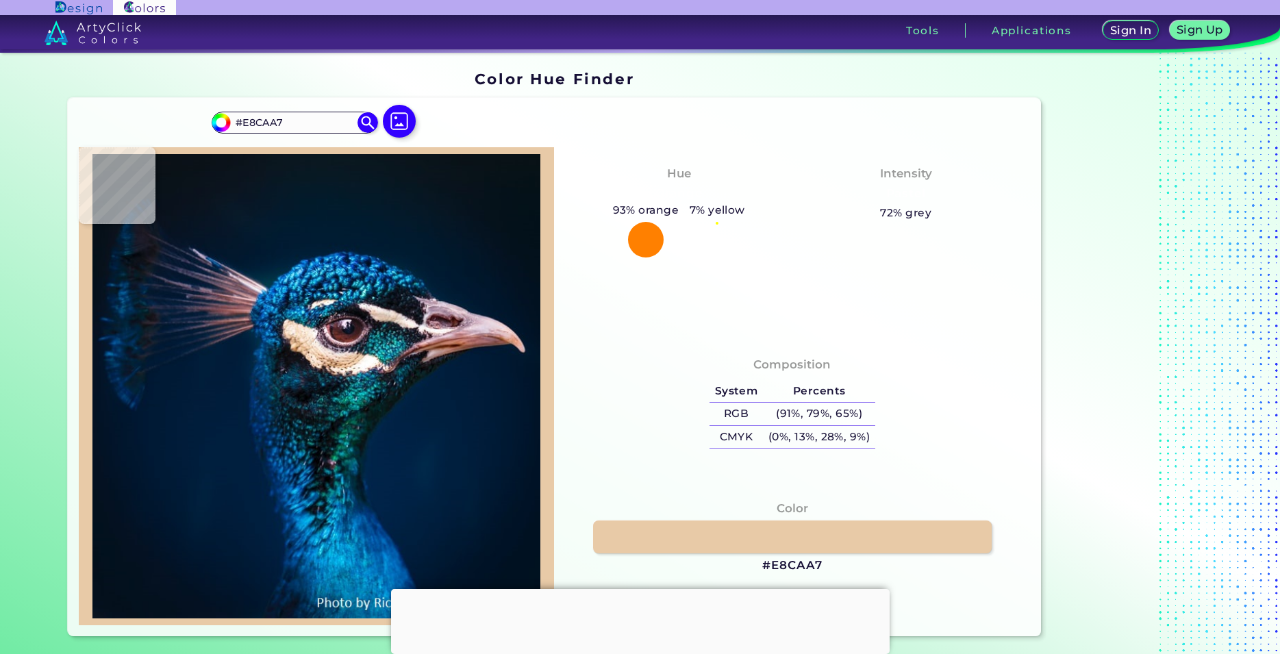
type input "#efcda8"
type input "#EFCDA8"
type input "#ecc9a4"
type input "#ECC9A4"
type input "#e3bf9c"
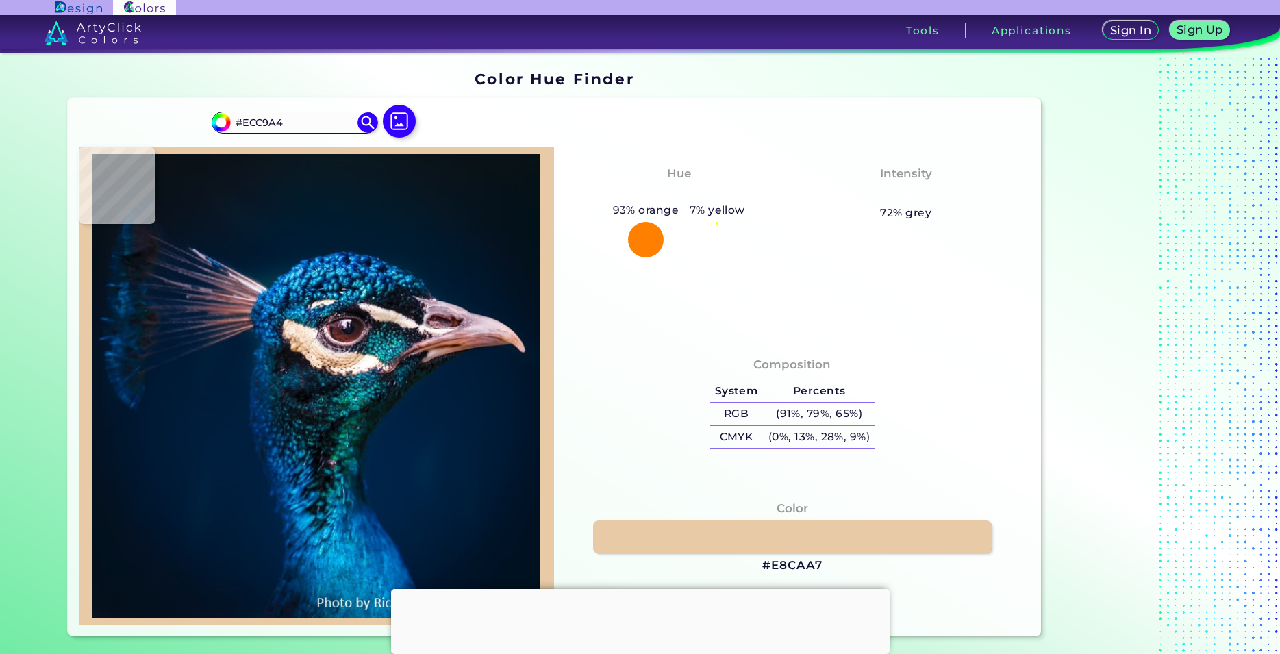
type input "#E3BF9C"
type input "#a3805f"
type input "#A3805F"
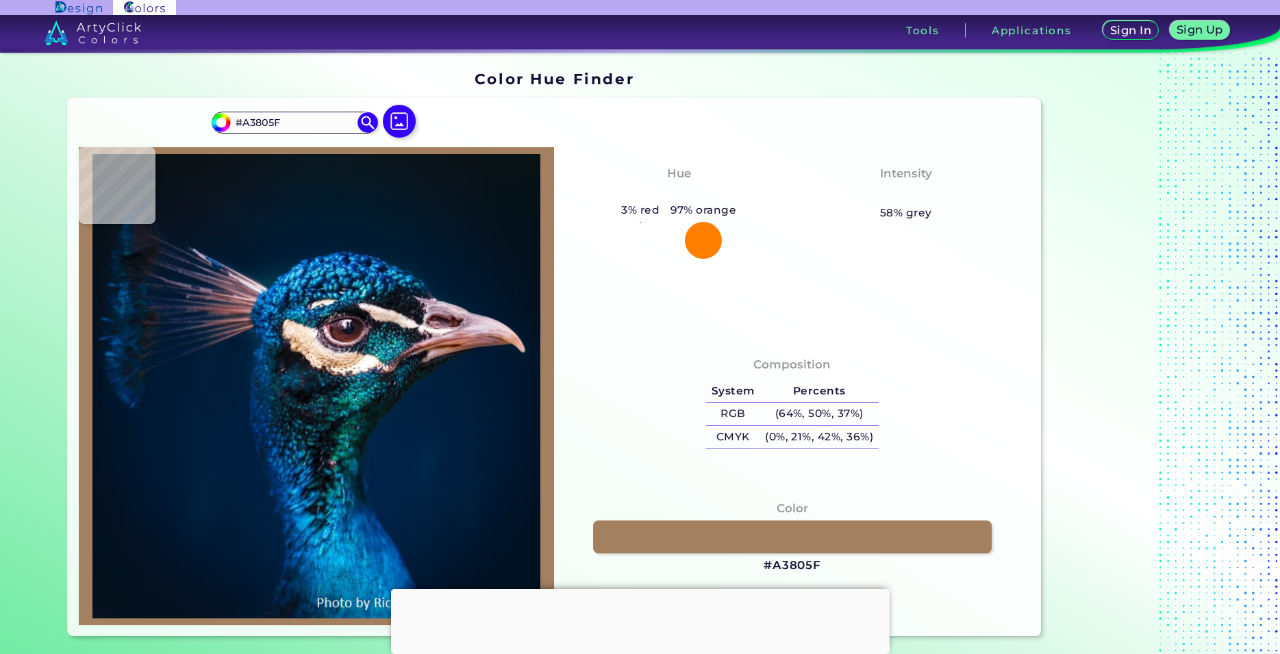
type input "#b3916e"
type input "#B3916E"
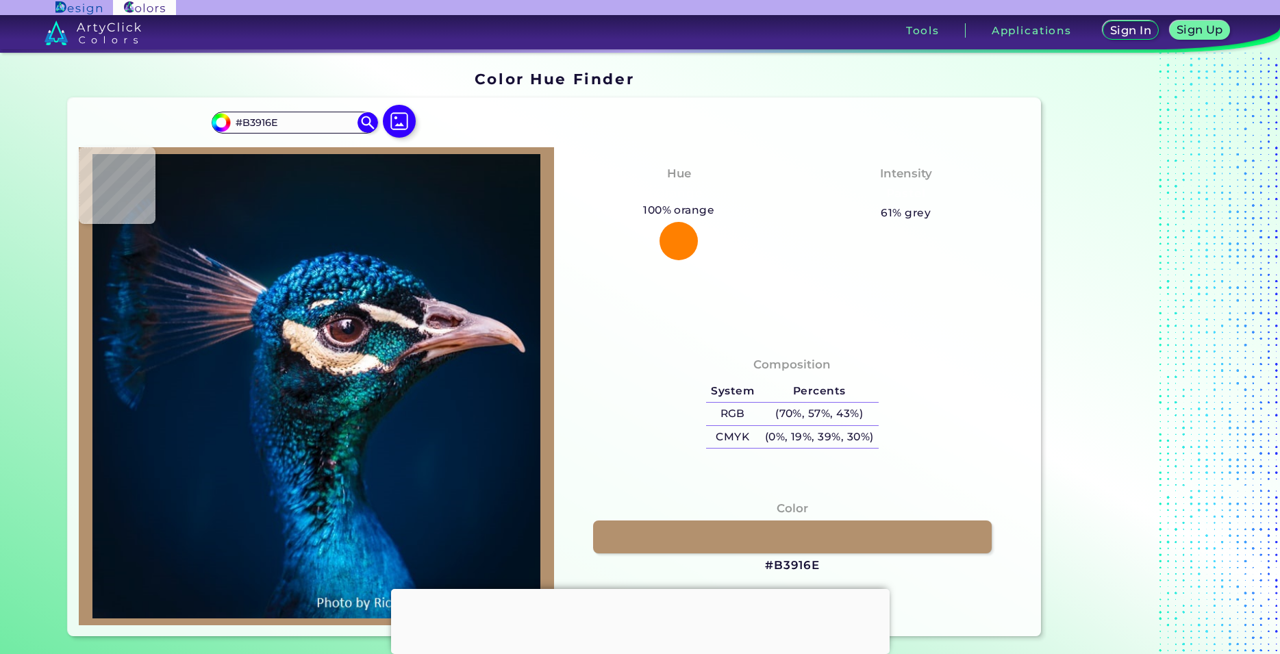
type input "#ccaa88"
type input "#CCAA88"
type input "#f5d2b1"
type input "#F5D2B1"
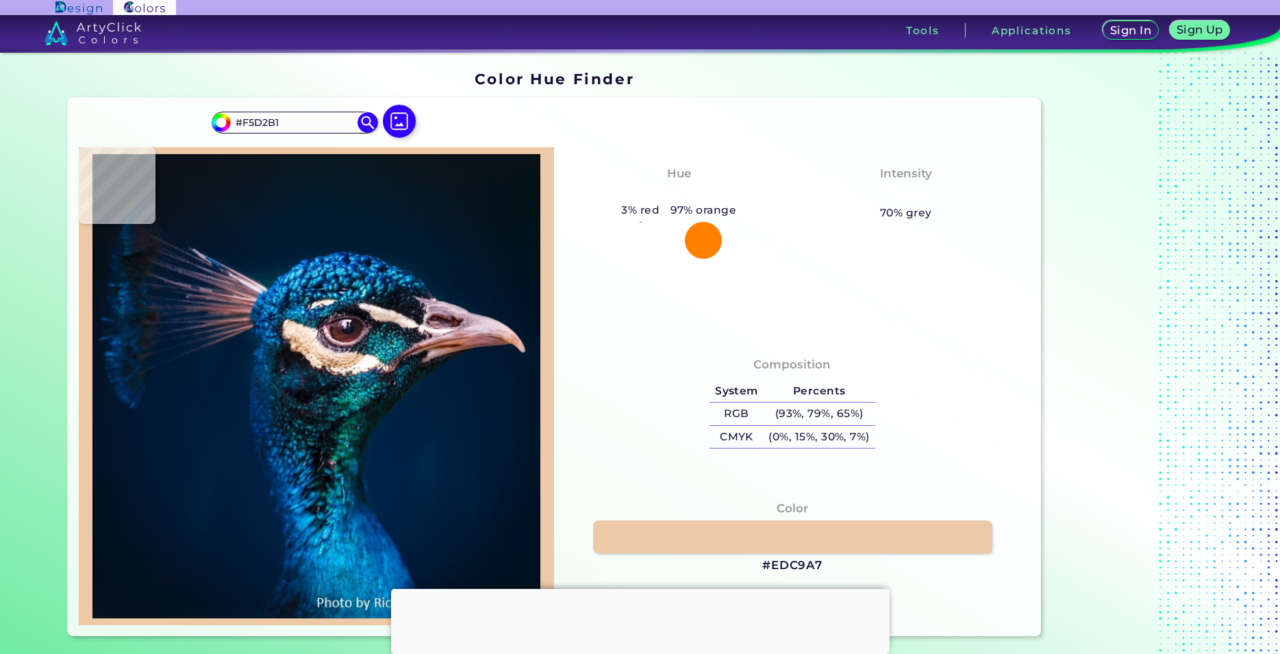
type input "#edc9a7"
type input "#EDC9A7"
type input "#dfba99"
type input "#DFBA99"
type input "#edc7a8"
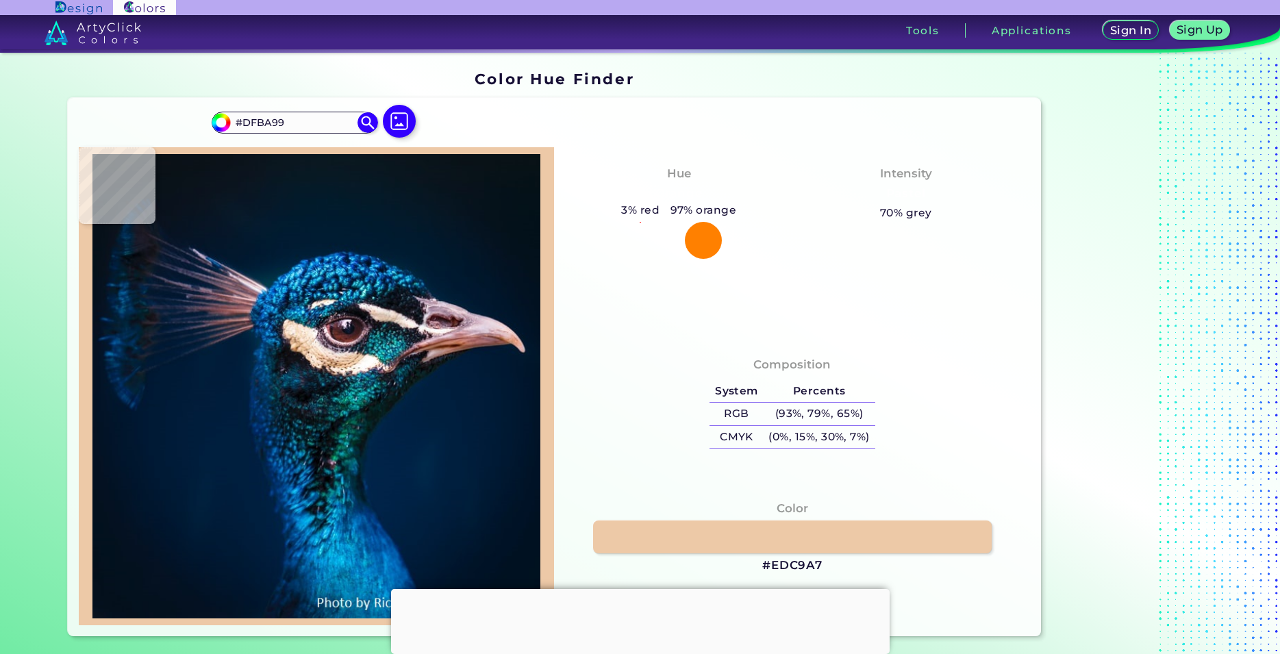
type input "#EDC7A8"
type input "#f3d1b1"
type input "#F3D1B1"
type input "#e6c6a8"
type input "#E6C6A8"
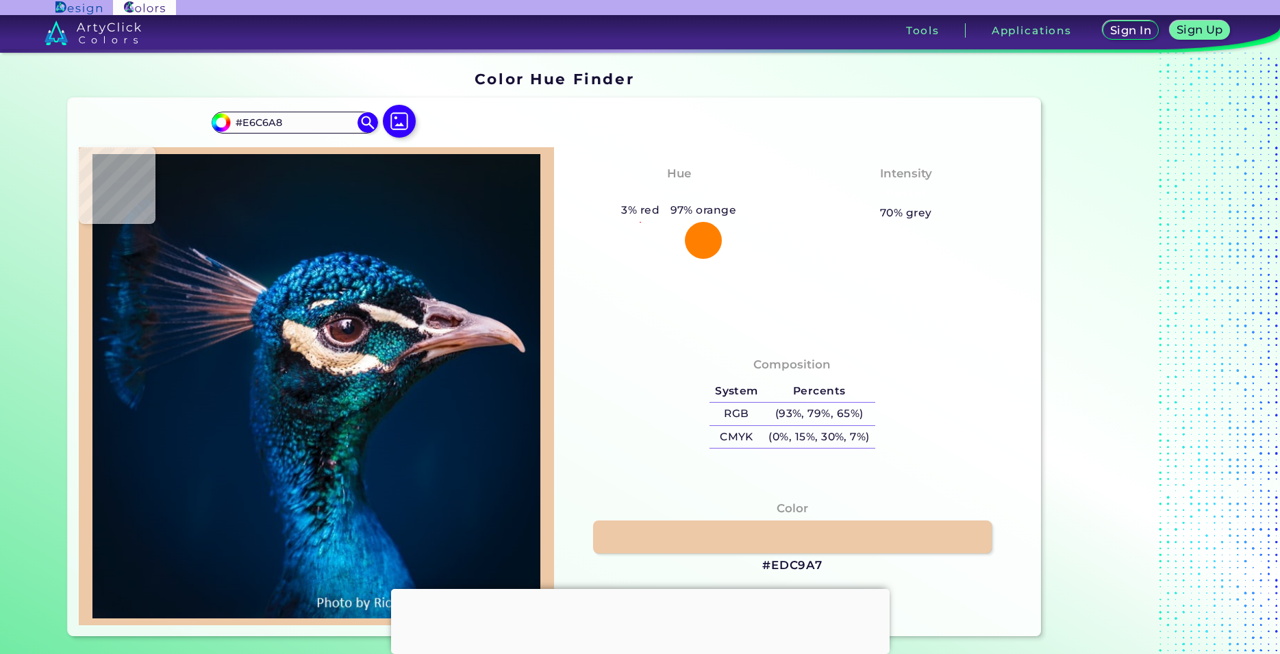
type input "#e8c8b1"
type input "#E8C8B1"
type input "#f4d4c6"
type input "#F4D4C6"
type input "#eacec6"
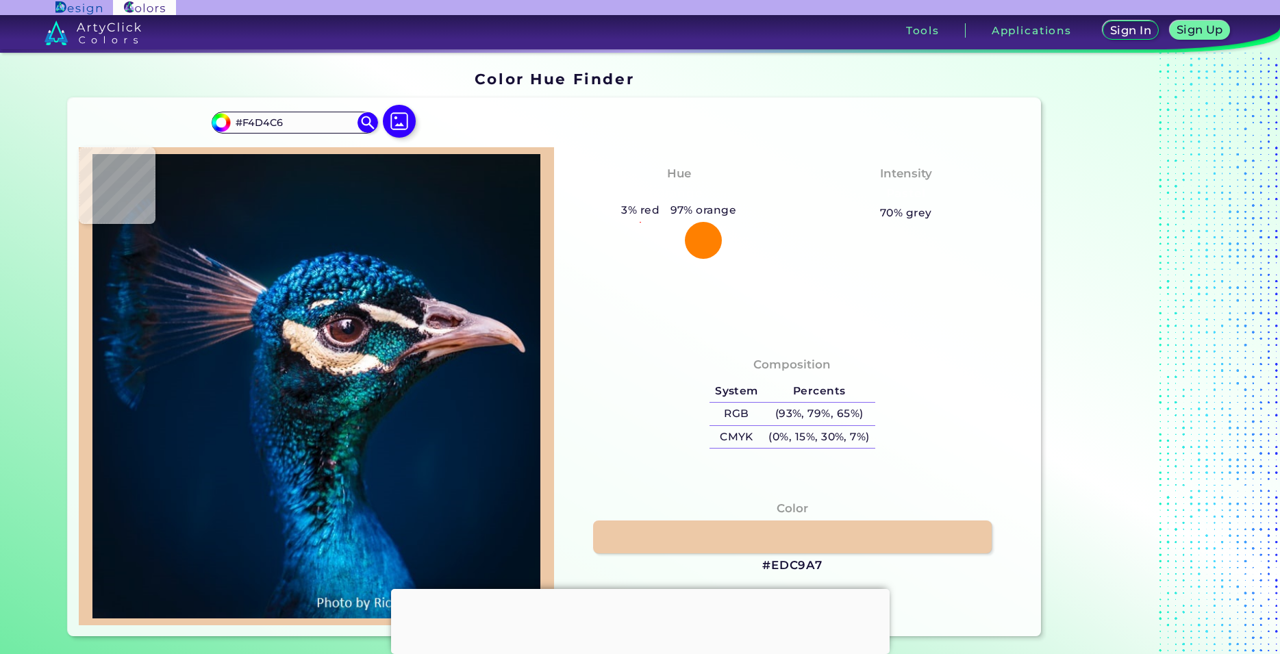
type input "#EACEC6"
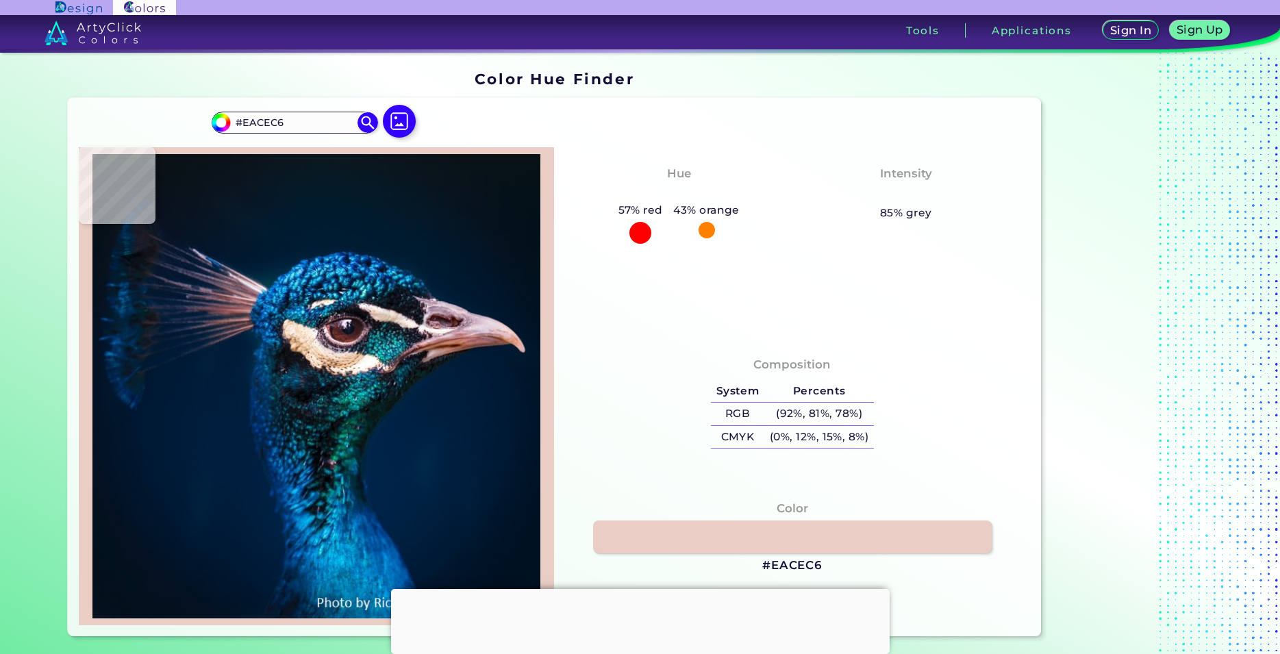
type input "#ae9fa4"
type input "#AE9FA4"
type input "#655e6d"
type input "#655E6D"
type input "#211f32"
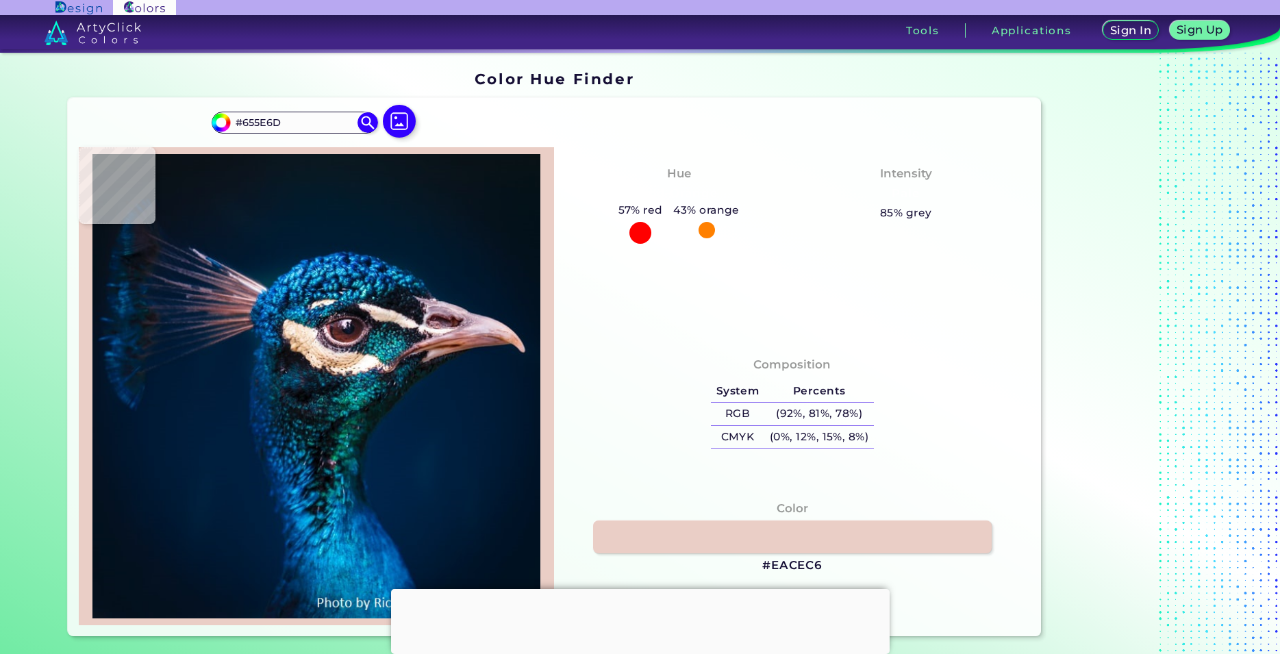
type input "#211F32"
type input "#525166"
type input "#6a6c7f"
type input "#6A6C7F"
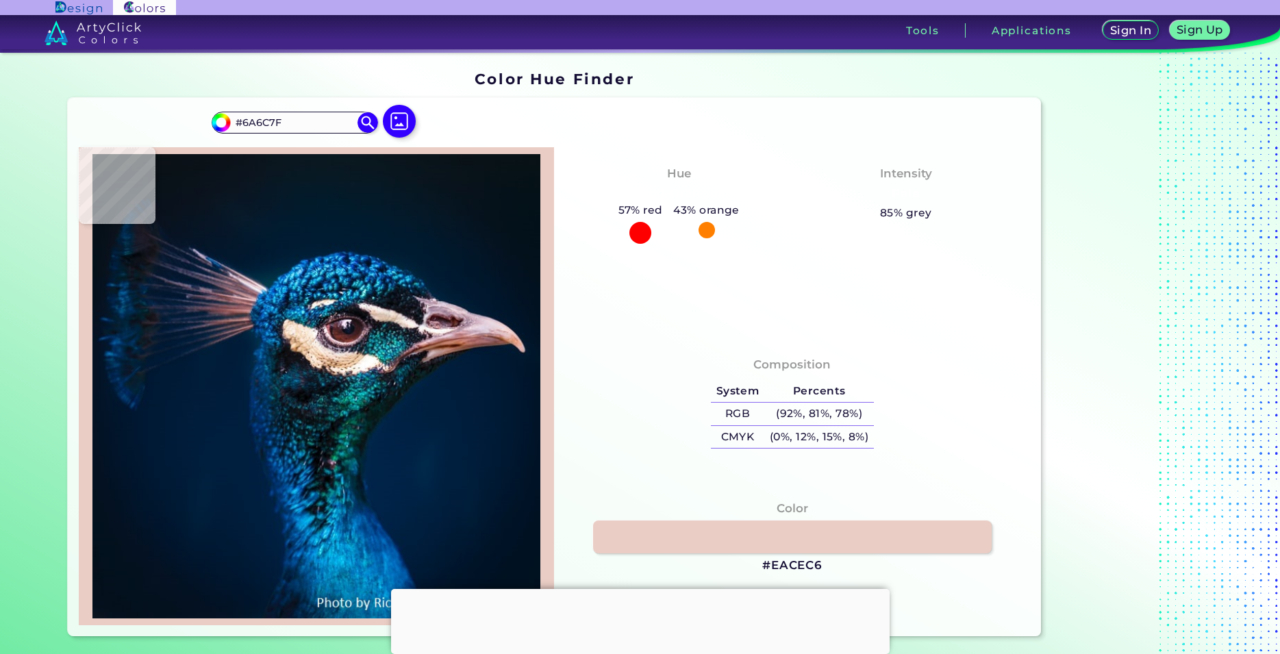
type input "#474658"
type input "#382d3d"
type input "#382D3D"
type input "#5c404f"
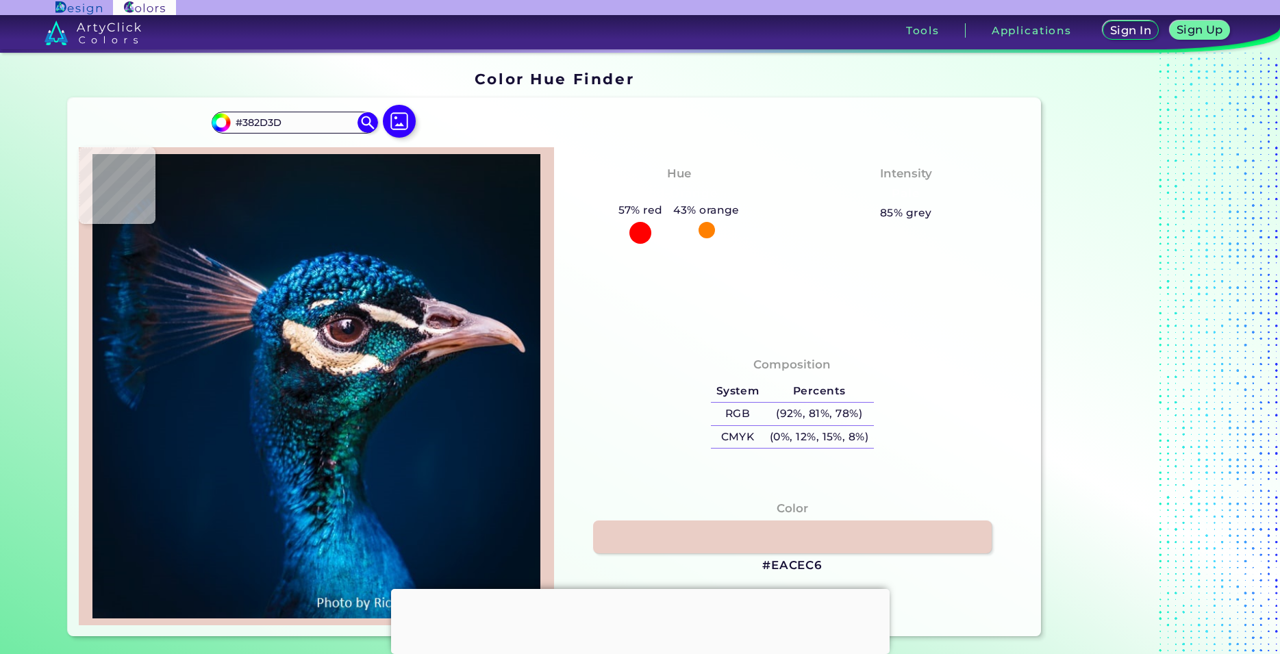
type input "#5C404F"
type input "#ae8895"
type input "#AE8895"
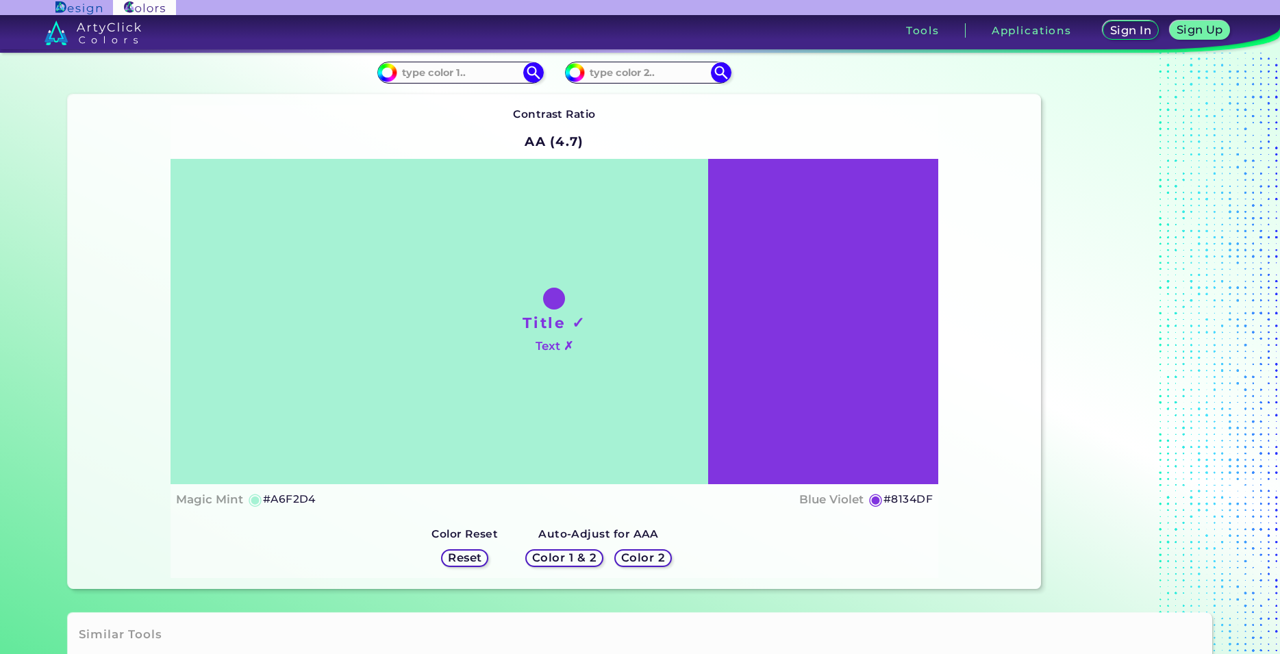
scroll to position [38, 0]
